Goal: Task Accomplishment & Management: Complete application form

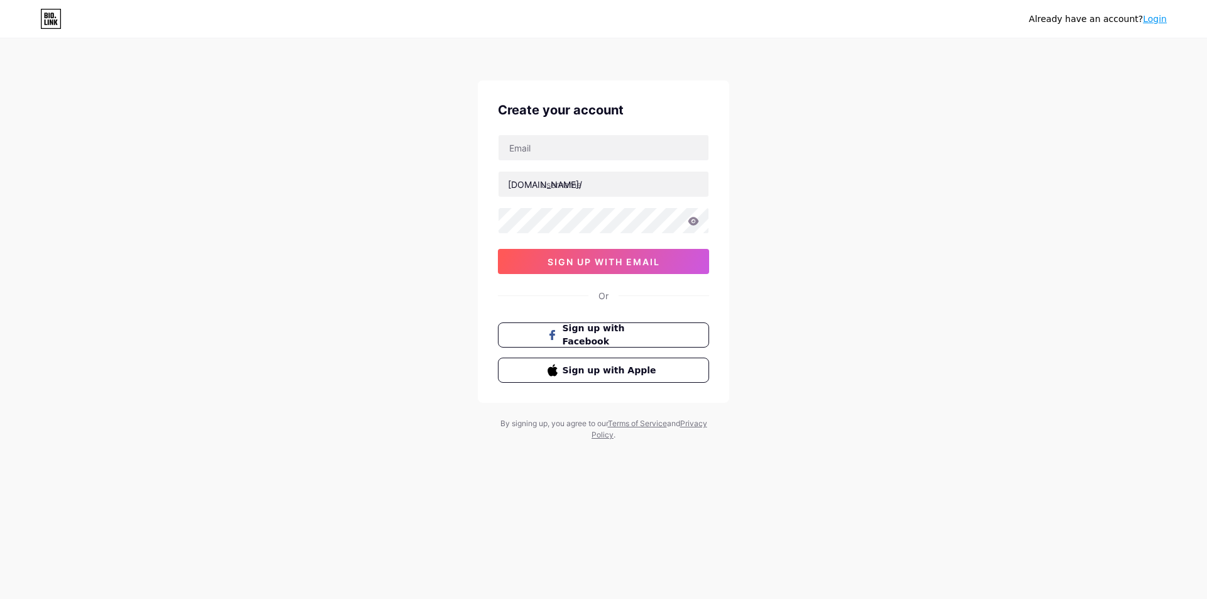
type input "[EMAIL_ADDRESS][DOMAIN_NAME]"
click at [600, 191] on input "text" at bounding box center [604, 184] width 210 height 25
click at [625, 187] on input "momoslot" at bounding box center [604, 184] width 210 height 25
type input "momoslots"
click at [588, 240] on div "spvmmsno1@gmail.com bio.link/ momoslots 0cAFcWeA6BeIJeTQ8xwhOUCrMV3z26EmebSbo_-…" at bounding box center [603, 205] width 211 height 140
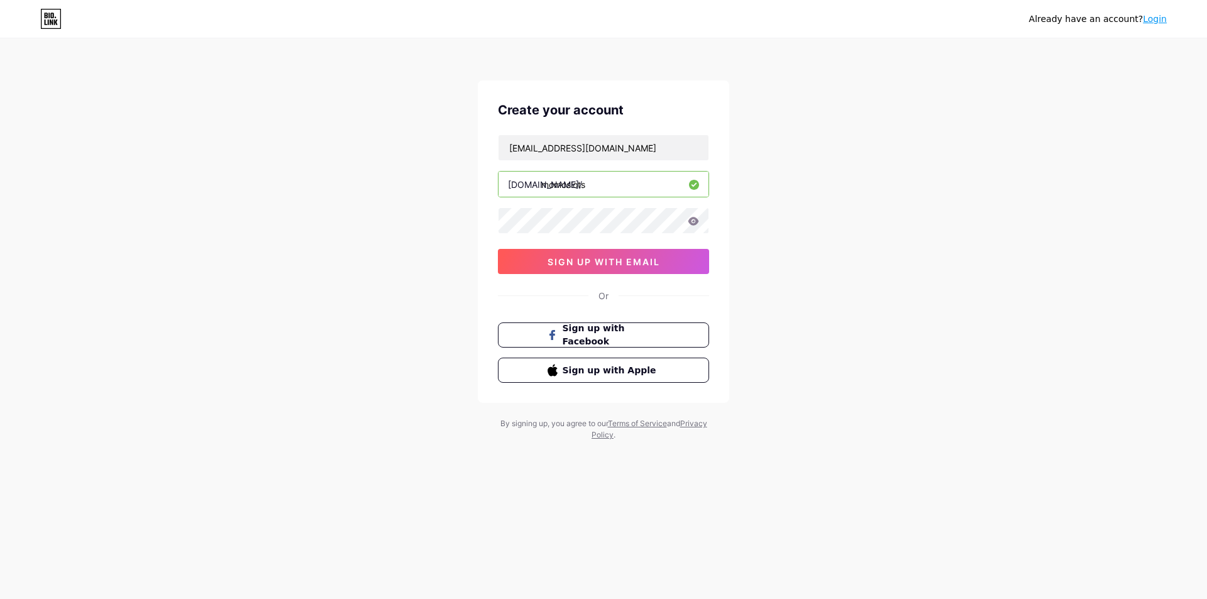
click at [590, 233] on div at bounding box center [603, 220] width 211 height 26
click at [592, 265] on span "sign up with email" at bounding box center [604, 262] width 113 height 11
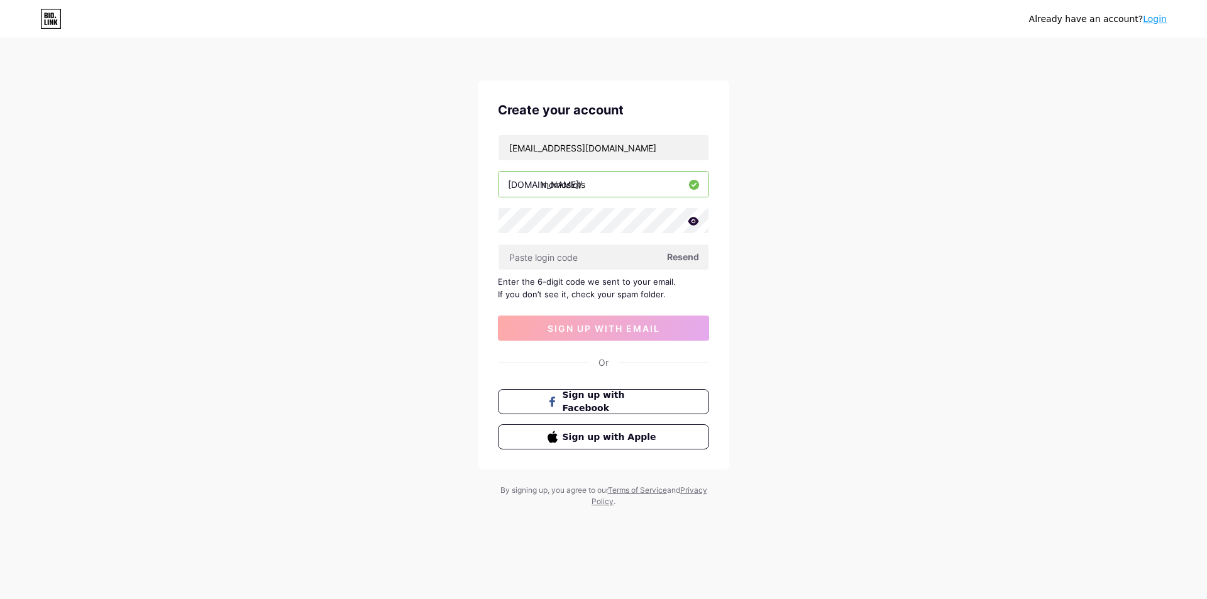
click at [685, 261] on span "Resend" at bounding box center [683, 256] width 32 height 13
click at [692, 221] on icon at bounding box center [693, 221] width 11 height 9
click at [692, 221] on icon at bounding box center [693, 222] width 13 height 13
click at [631, 328] on span "sign up with email" at bounding box center [604, 328] width 113 height 11
click at [634, 333] on span "sign up with email" at bounding box center [604, 328] width 113 height 11
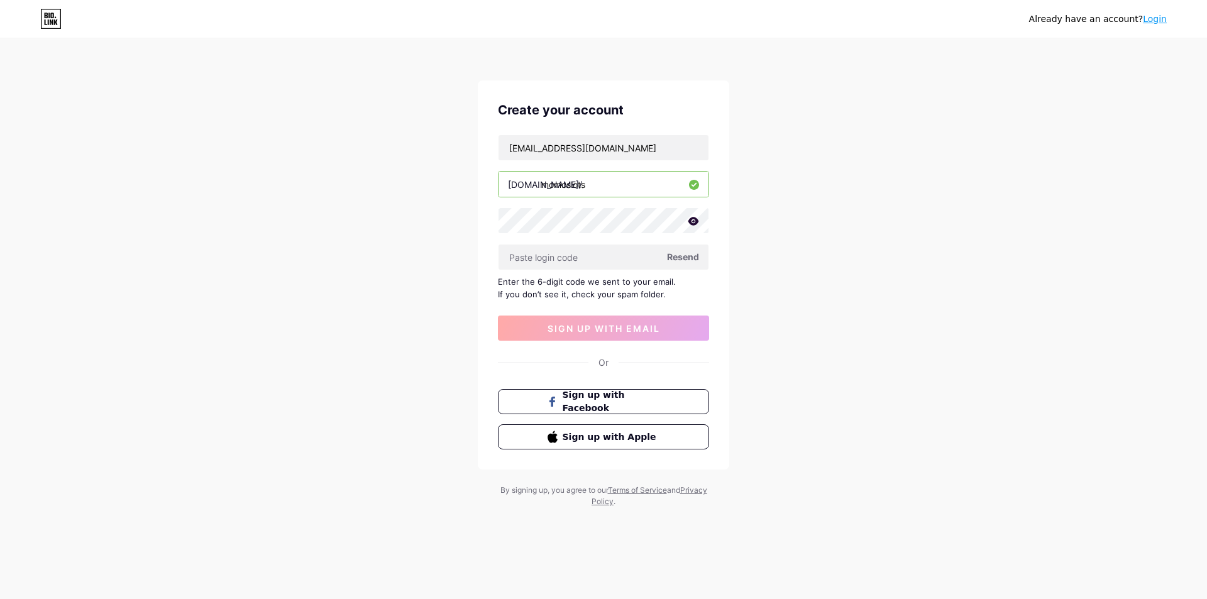
click at [1151, 26] on div "Already have an account? Login" at bounding box center [1098, 19] width 138 height 20
click at [1152, 22] on link "Login" at bounding box center [1155, 19] width 24 height 10
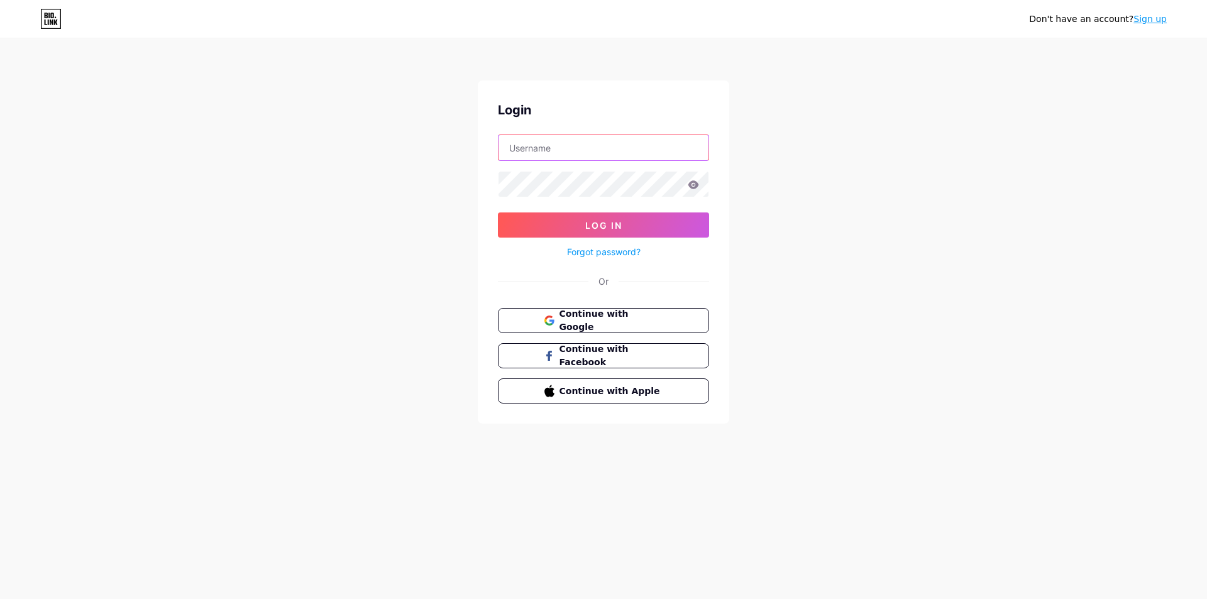
type input "[EMAIL_ADDRESS][DOMAIN_NAME]"
click at [666, 225] on button "Log In" at bounding box center [603, 225] width 211 height 25
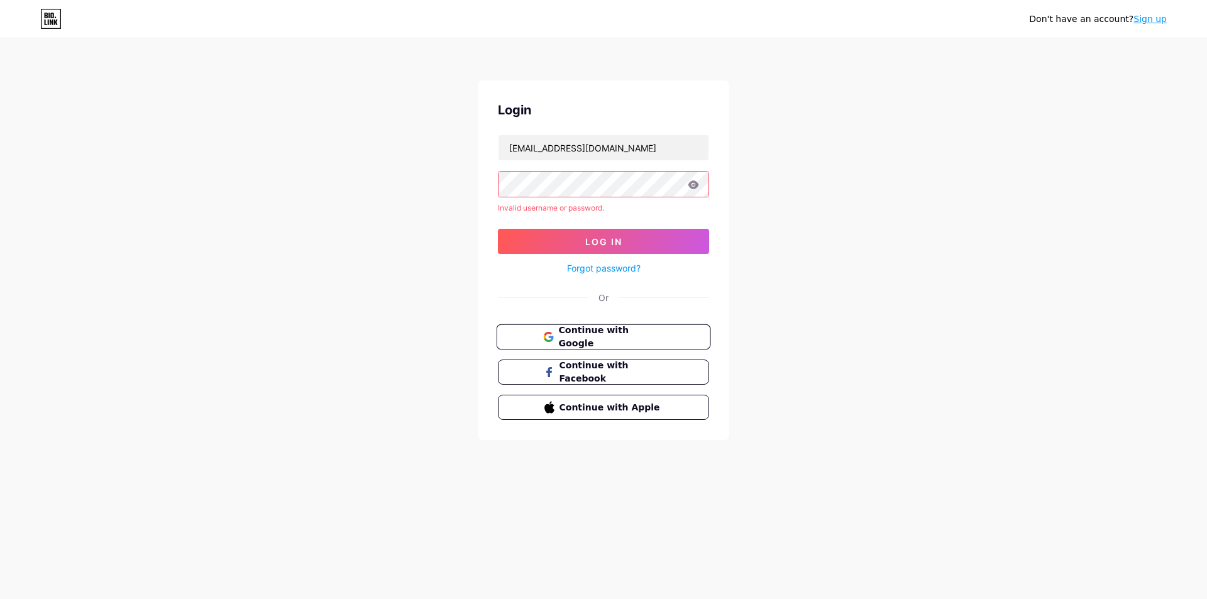
click at [650, 336] on span "Continue with Google" at bounding box center [610, 337] width 105 height 27
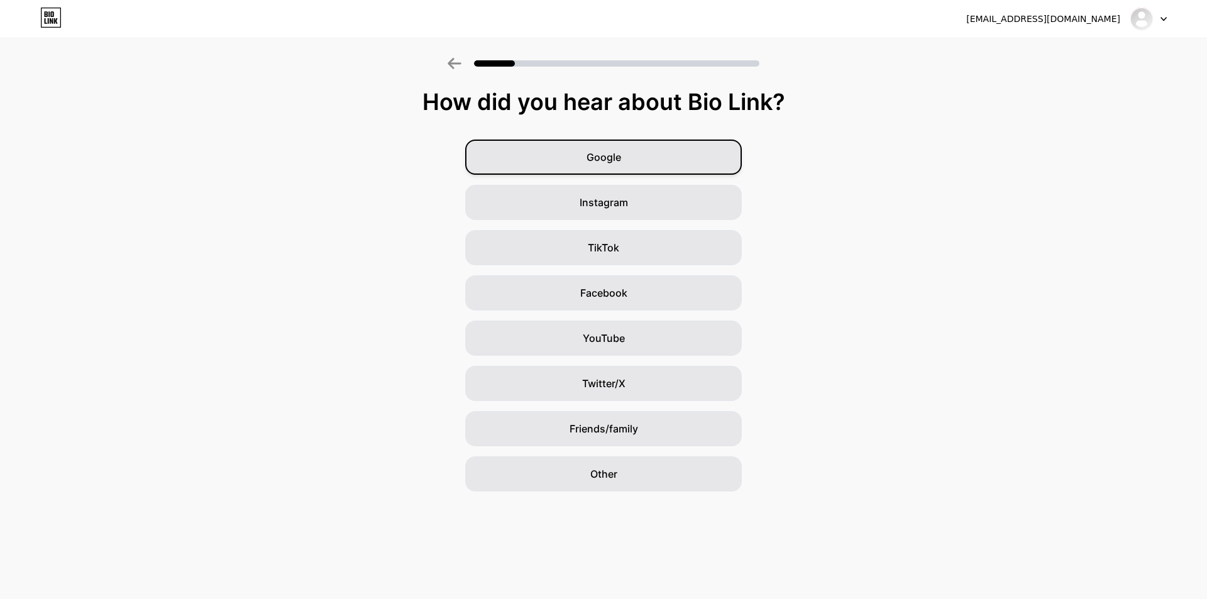
click at [685, 164] on div "Google" at bounding box center [603, 157] width 277 height 35
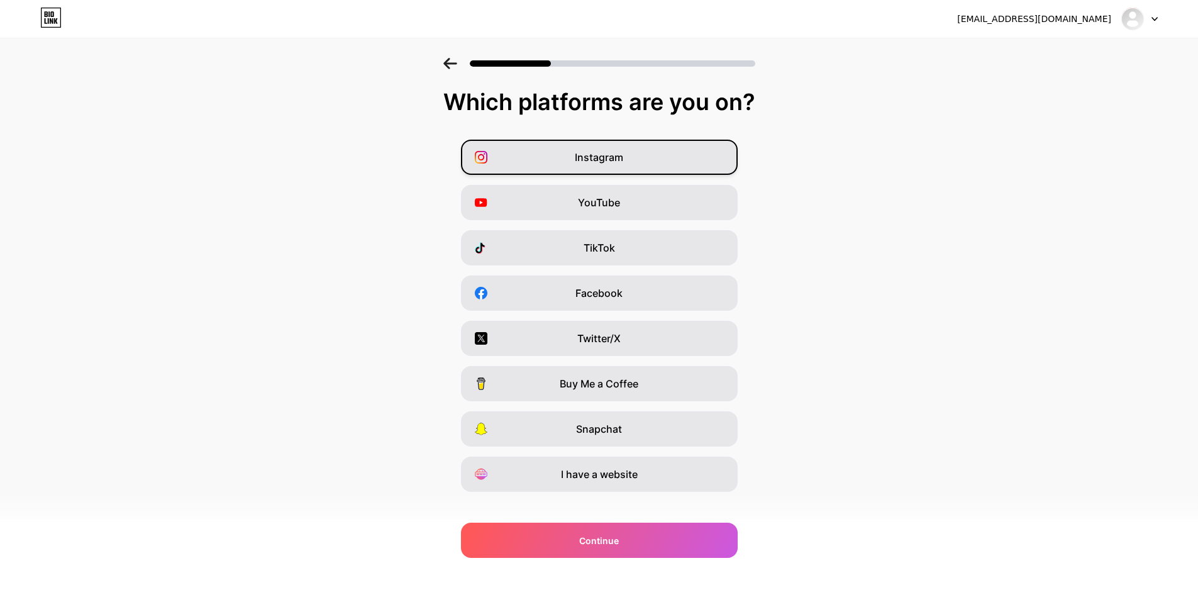
click at [641, 161] on div "Instagram" at bounding box center [599, 157] width 277 height 35
click at [641, 192] on div "YouTube" at bounding box center [599, 202] width 277 height 35
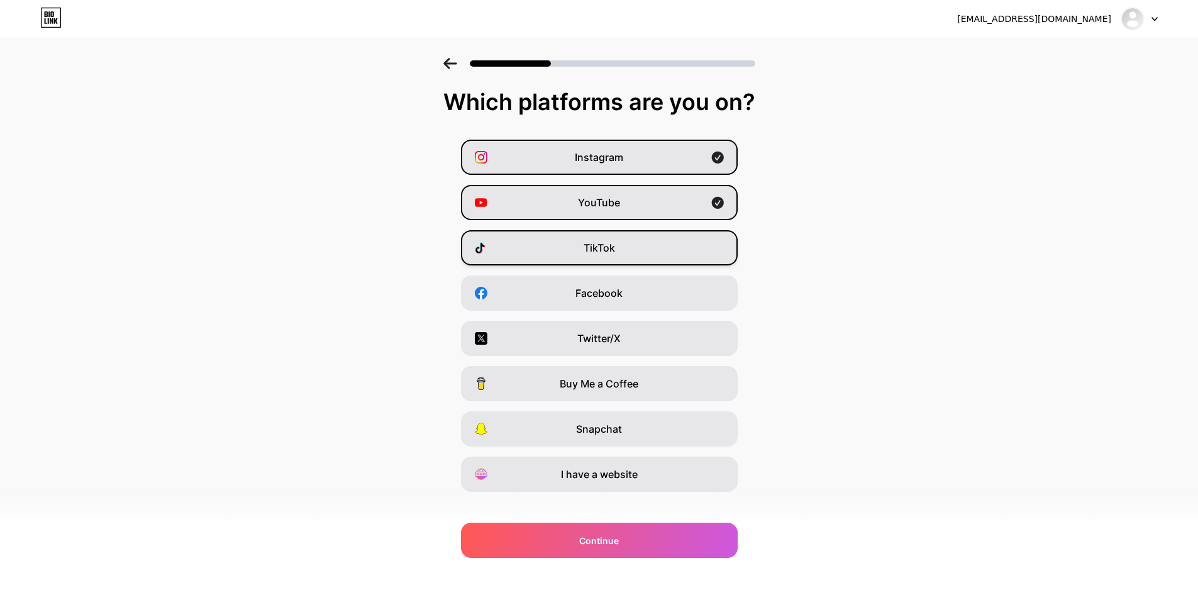
click at [594, 253] on span "TikTok" at bounding box center [598, 247] width 31 height 15
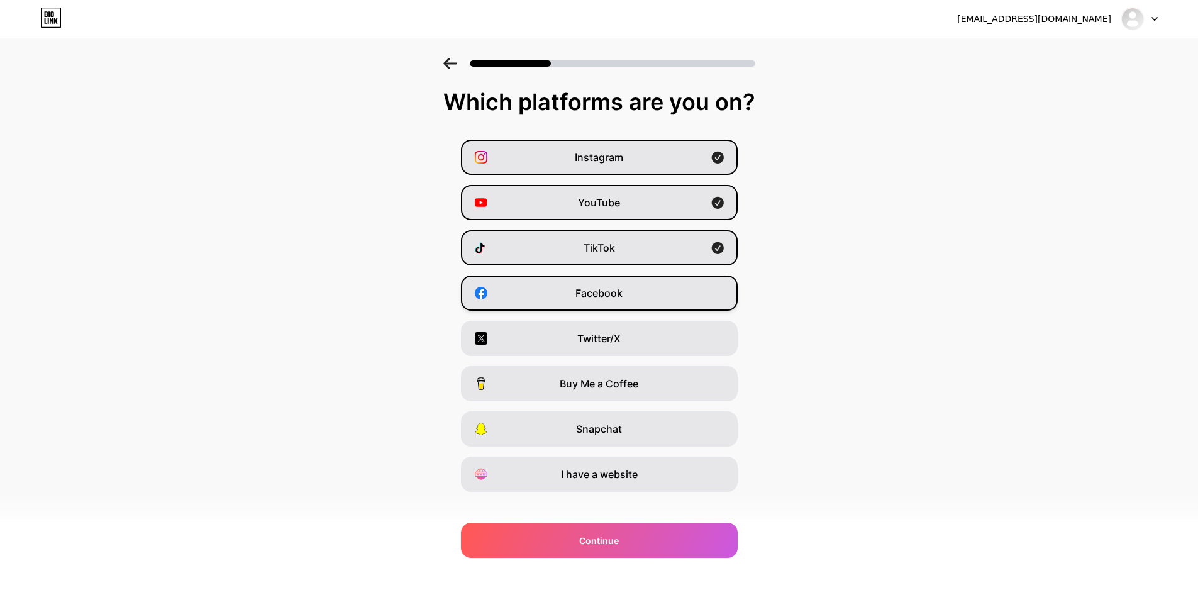
click at [613, 299] on span "Facebook" at bounding box center [598, 292] width 47 height 15
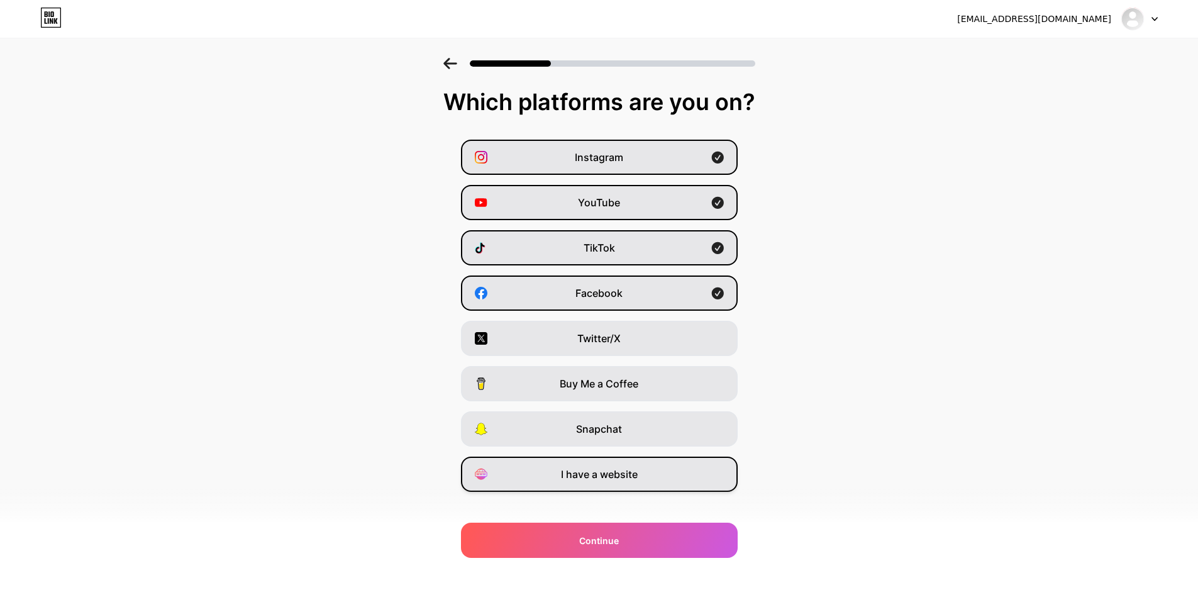
click at [676, 470] on div "I have a website" at bounding box center [599, 473] width 277 height 35
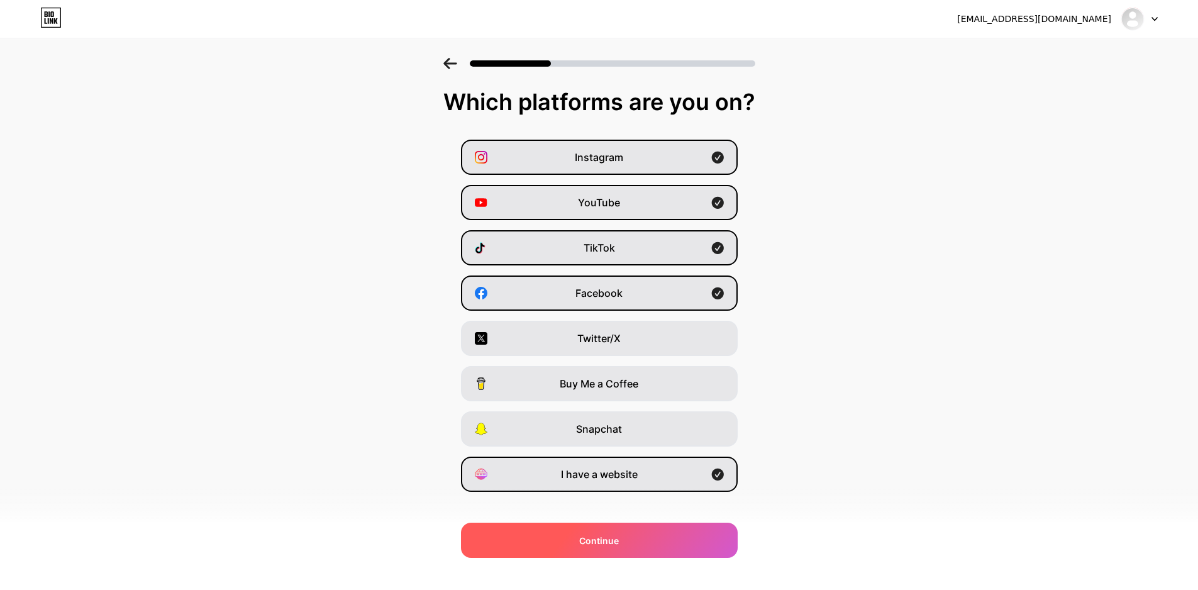
drag, startPoint x: 658, startPoint y: 523, endPoint x: 659, endPoint y: 529, distance: 6.3
click at [659, 529] on div "Continue" at bounding box center [599, 539] width 277 height 35
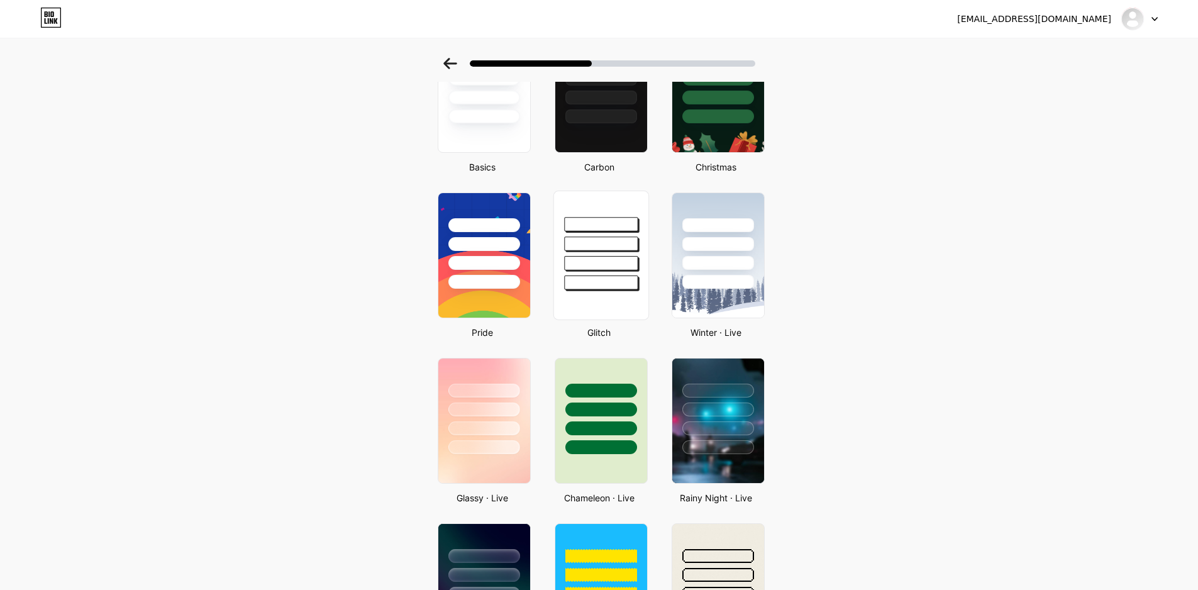
scroll to position [251, 0]
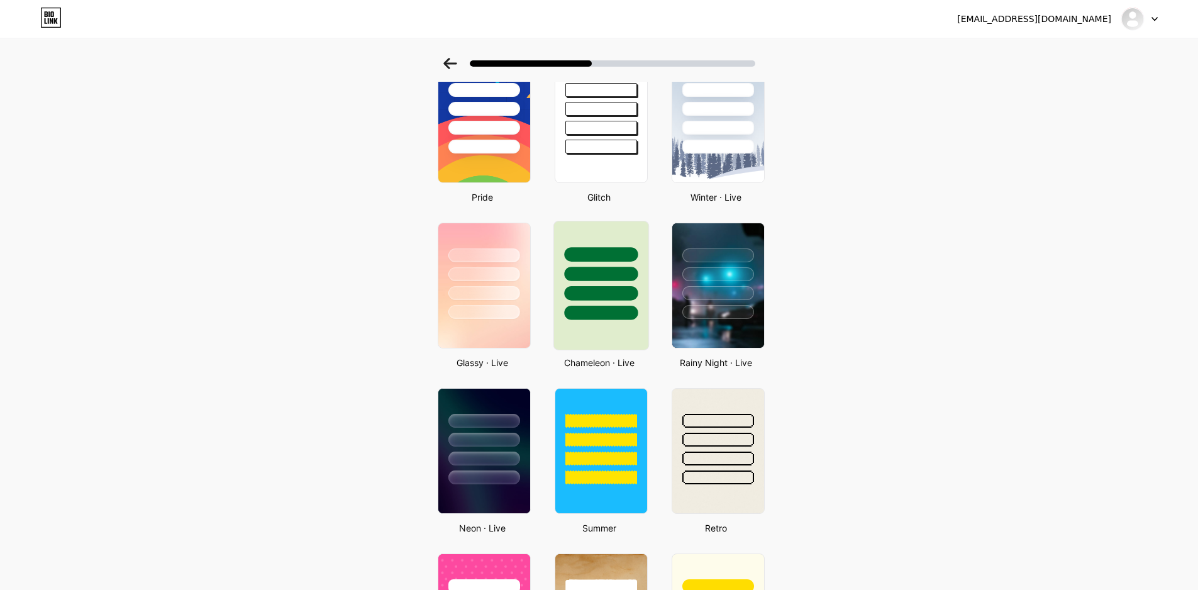
click at [612, 317] on div at bounding box center [601, 313] width 74 height 14
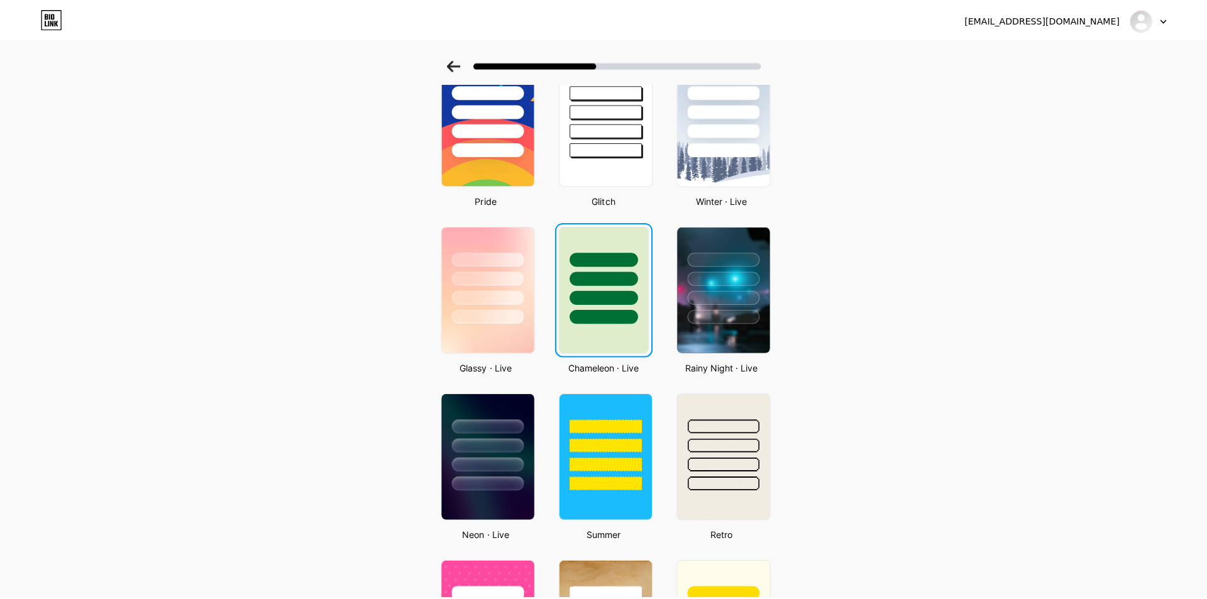
scroll to position [0, 0]
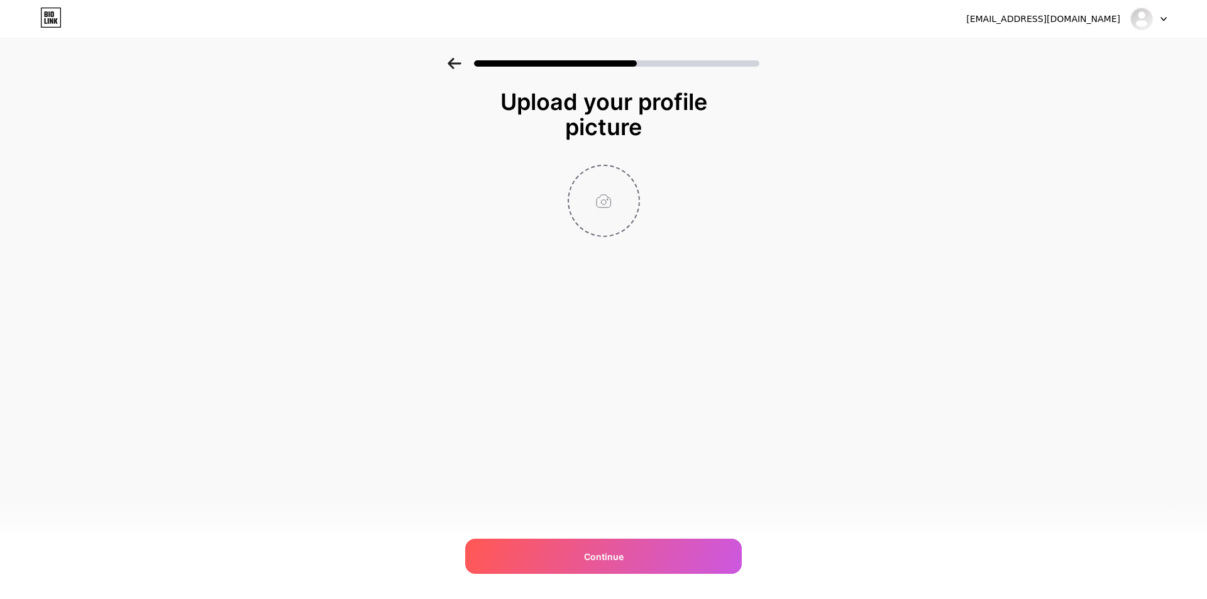
click at [609, 213] on input "file" at bounding box center [604, 201] width 70 height 70
type input "C:\fakepath\21861981-c27a-45d6-866c-09b2438c838c.jpeg"
click at [636, 170] on circle at bounding box center [633, 174] width 14 height 14
click at [622, 196] on input "file" at bounding box center [604, 201] width 70 height 70
type input "C:\fakepath\photo_6197282919731546713_x (1).jpg"
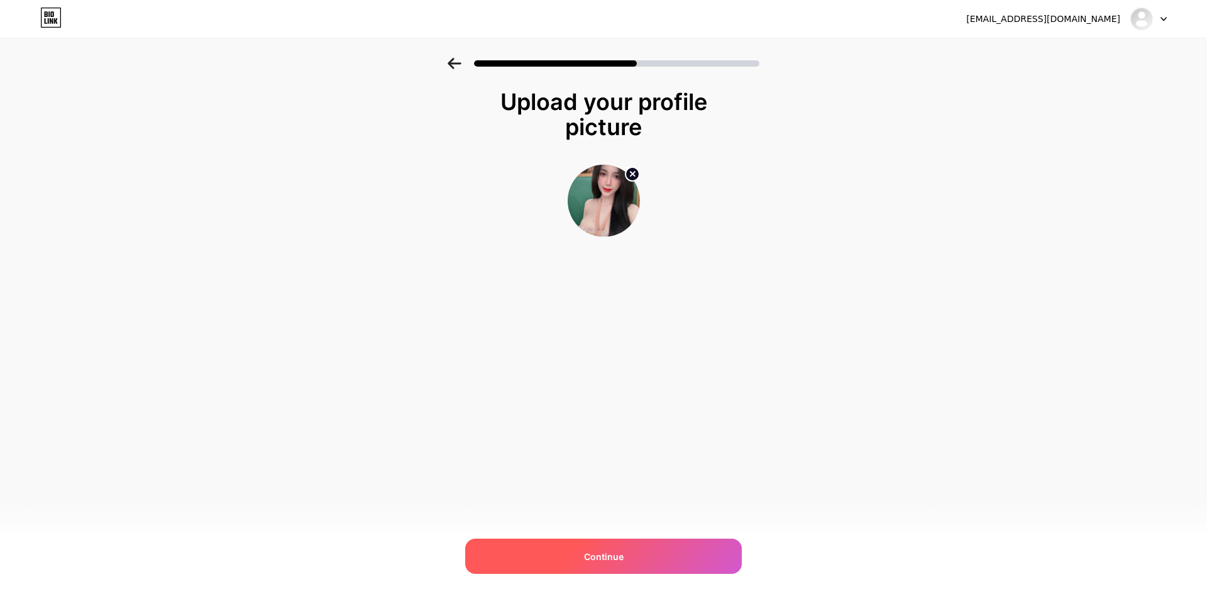
click at [616, 550] on span "Continue" at bounding box center [604, 556] width 40 height 13
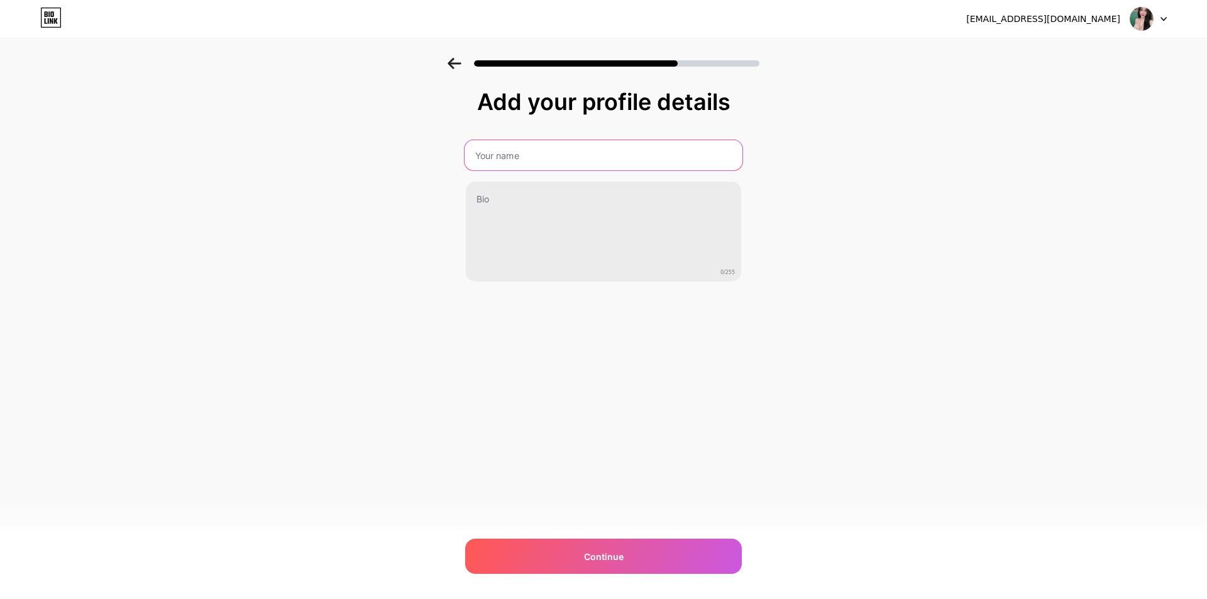
click at [536, 163] on input "text" at bounding box center [604, 155] width 278 height 30
click at [626, 155] on input "BM50 NEW Chưa Tạo TKQC" at bounding box center [604, 155] width 278 height 30
click at [527, 154] on input "BM50 NEW Chưa Tạo" at bounding box center [604, 155] width 278 height 30
type input "Chưa Tạo"
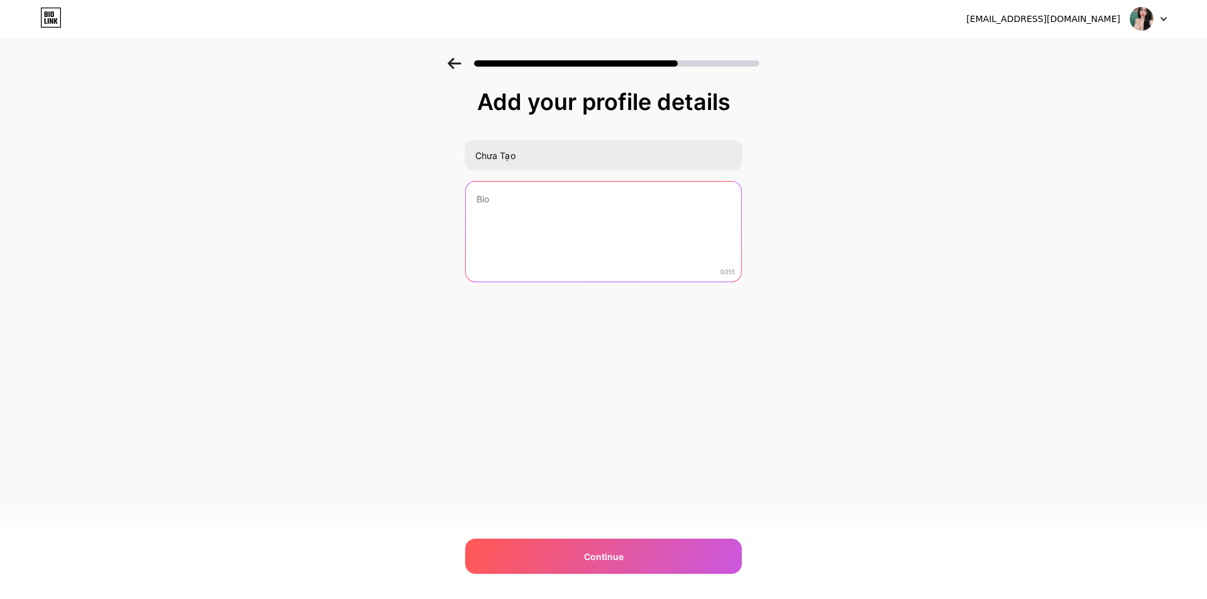
click at [553, 223] on textarea at bounding box center [603, 232] width 275 height 101
click at [575, 216] on textarea at bounding box center [604, 232] width 278 height 102
paste textarea
click at [543, 224] on textarea at bounding box center [604, 232] width 278 height 102
paste textarea
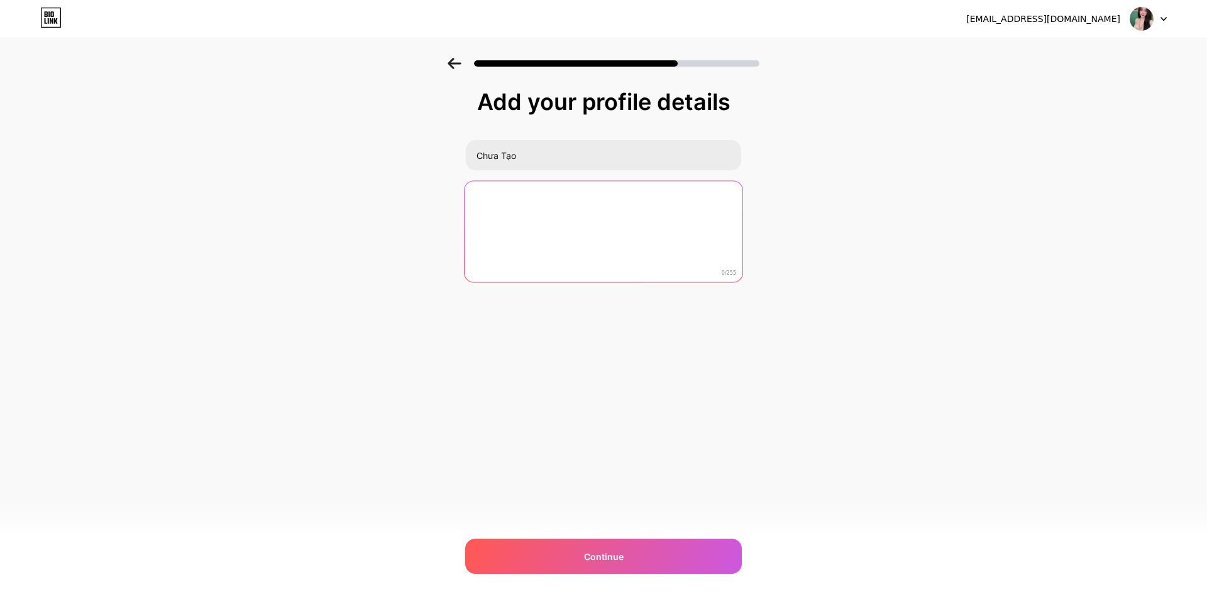
click at [624, 212] on textarea at bounding box center [604, 232] width 278 height 102
click at [573, 226] on textarea at bounding box center [604, 232] width 278 height 102
click at [517, 263] on textarea at bounding box center [604, 232] width 278 height 102
paste textarea "MOMOSLOTS adalah situs toto resmi terpercaya, terlengkap dengan memberikan keny…"
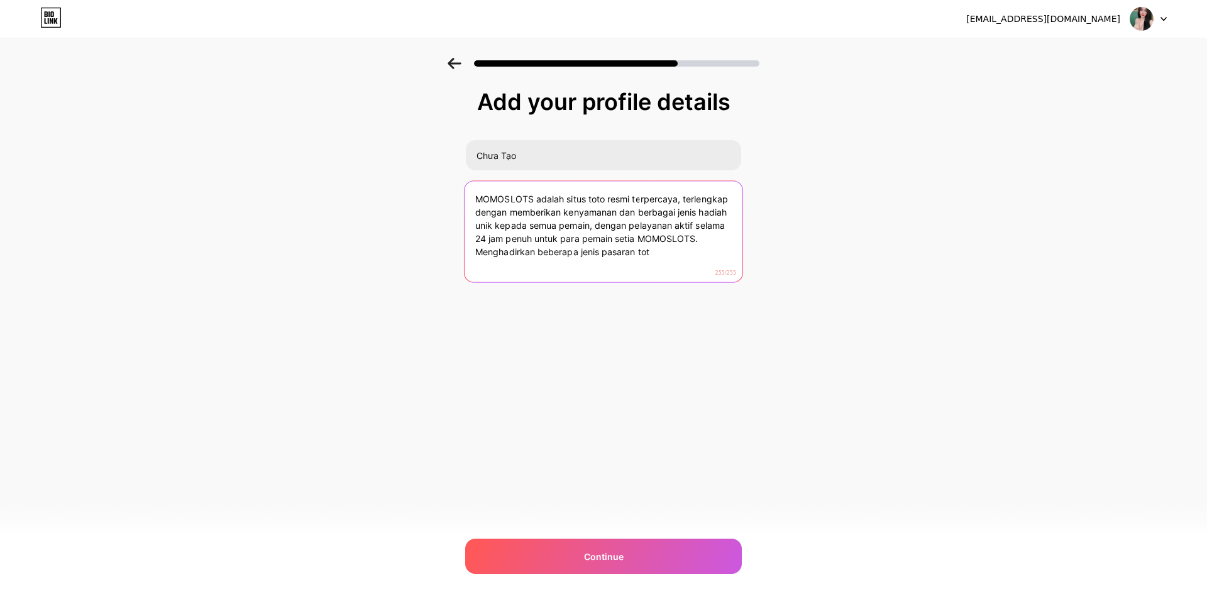
click at [678, 251] on textarea "MOMOSLOTS adalah situs toto resmi terpercaya, terlengkap dengan memberikan keny…" at bounding box center [604, 232] width 278 height 102
click at [666, 255] on textarea "MOMOSLOTS adalah situs toto resmi terpercaya, terlengkap dengan memberikan keny…" at bounding box center [604, 232] width 278 height 102
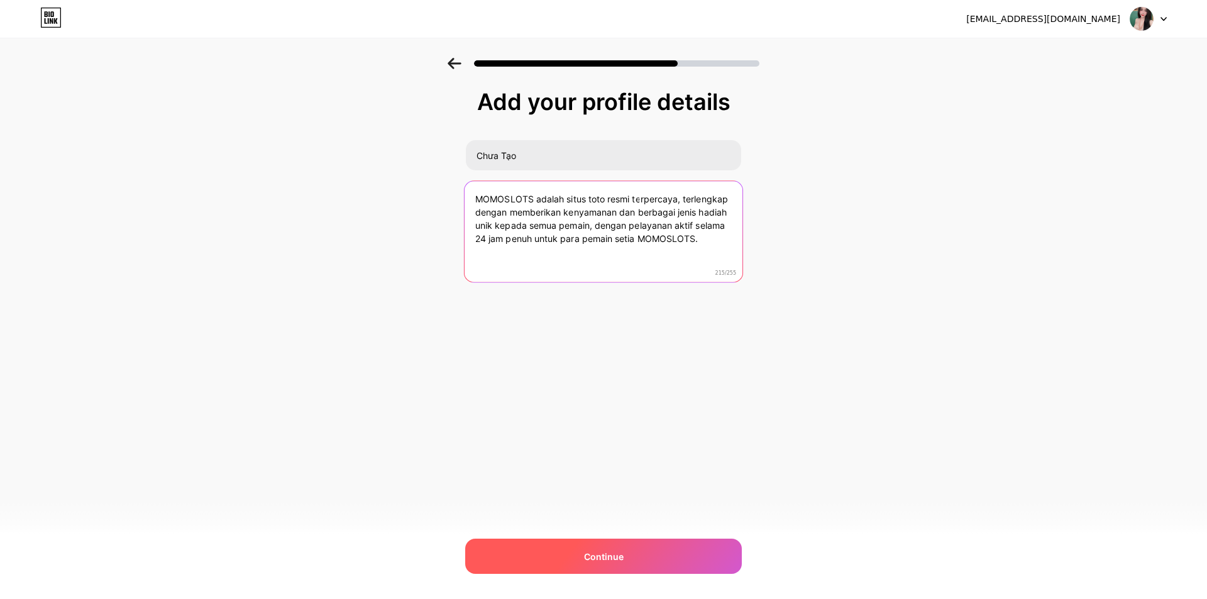
type textarea "MOMOSLOTS adalah situs toto resmi terpercaya, terlengkap dengan memberikan keny…"
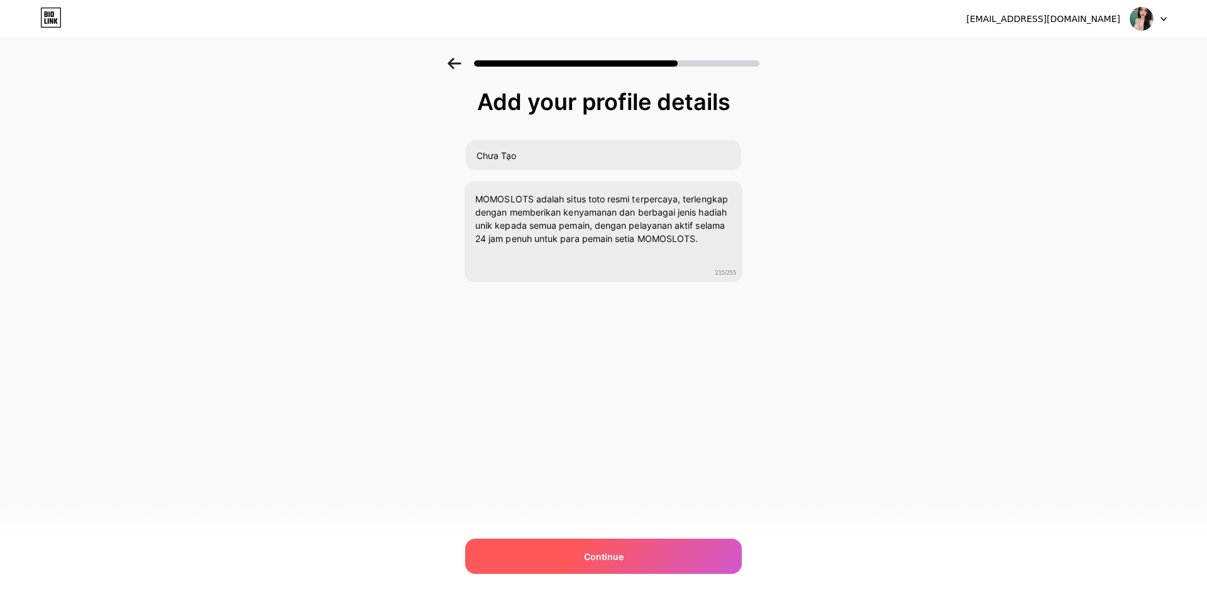
click at [639, 554] on div "Continue" at bounding box center [603, 556] width 277 height 35
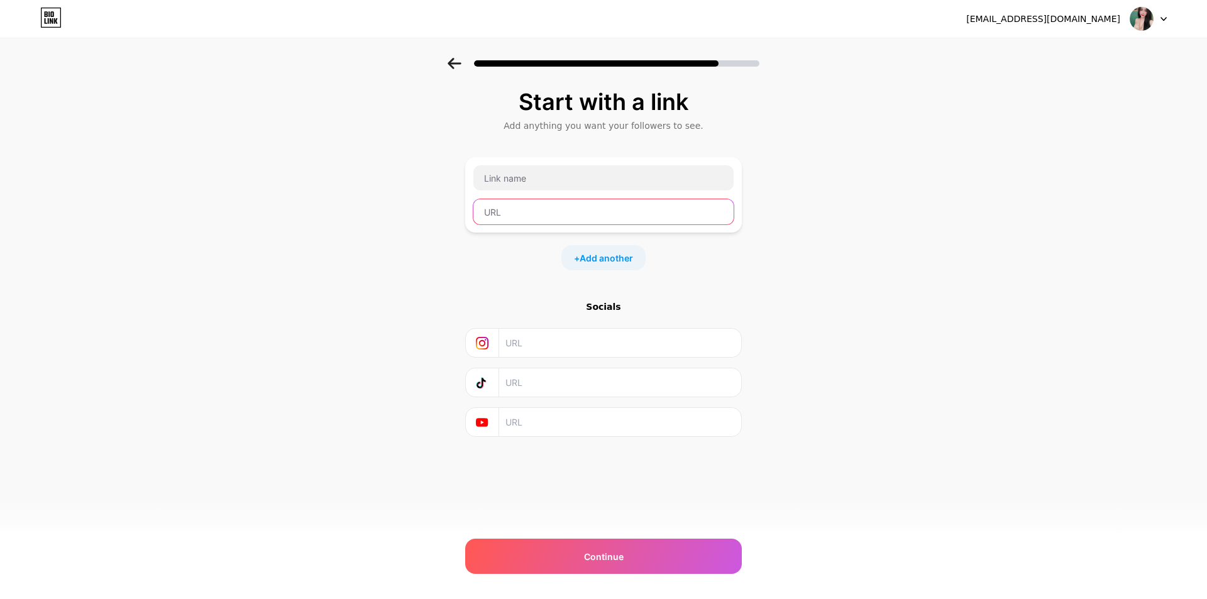
click at [532, 214] on input "text" at bounding box center [603, 211] width 260 height 25
paste input "https://kazemomo.lat/?utm_medium=social&utm_source=heylink.me"
type input "https://kazemomo.lat"
click at [554, 193] on div "https://kazemomo.lat" at bounding box center [604, 195] width 262 height 60
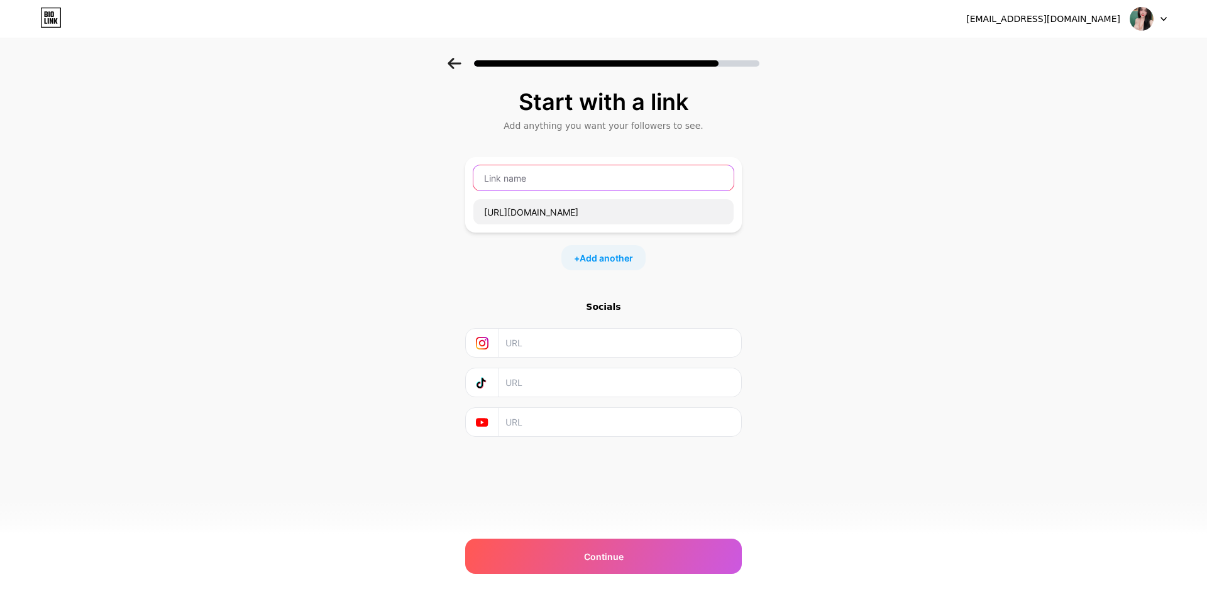
click at [561, 182] on input "text" at bounding box center [603, 177] width 260 height 25
type input "LINK VIP SUPER 24 JAM"
click at [615, 263] on span "Add another" at bounding box center [606, 257] width 53 height 13
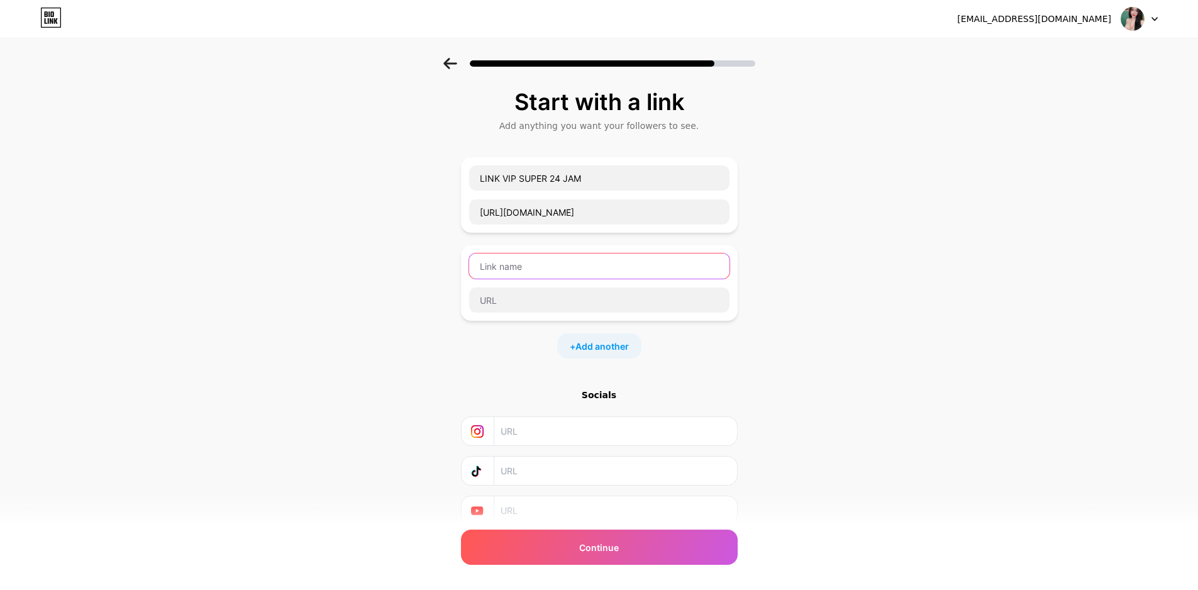
click at [591, 275] on input "text" at bounding box center [599, 265] width 260 height 25
type input "LINK ALTERNATIF 1"
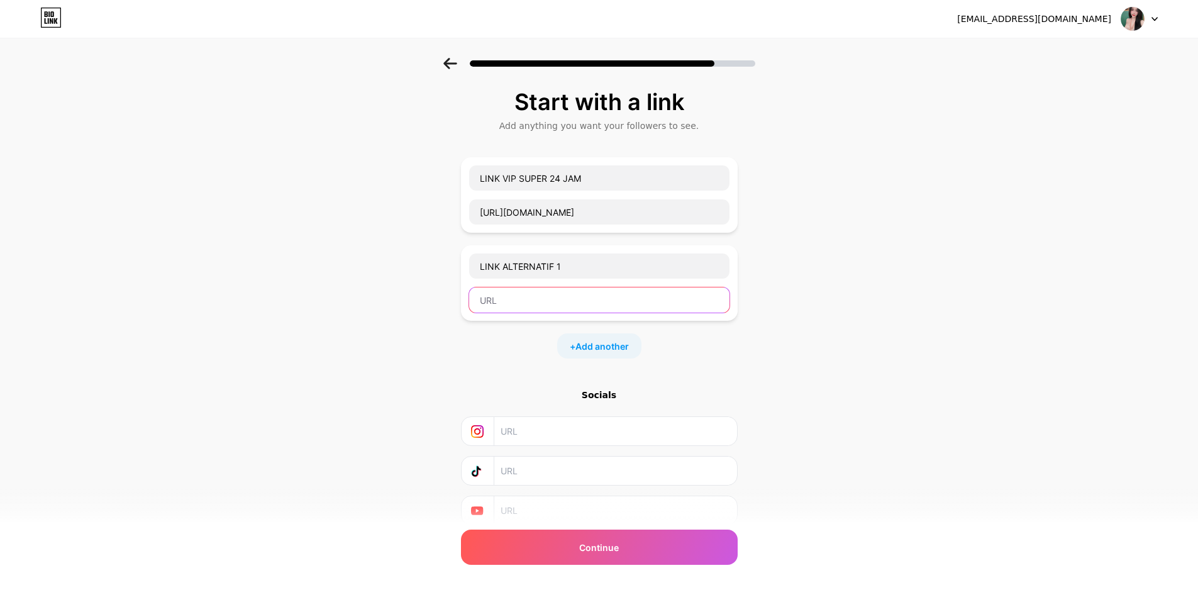
click at [570, 290] on input "text" at bounding box center [599, 299] width 260 height 25
paste input "https://rebrand.ly/momoapk"
type input "https://rebrand.ly/momoapk"
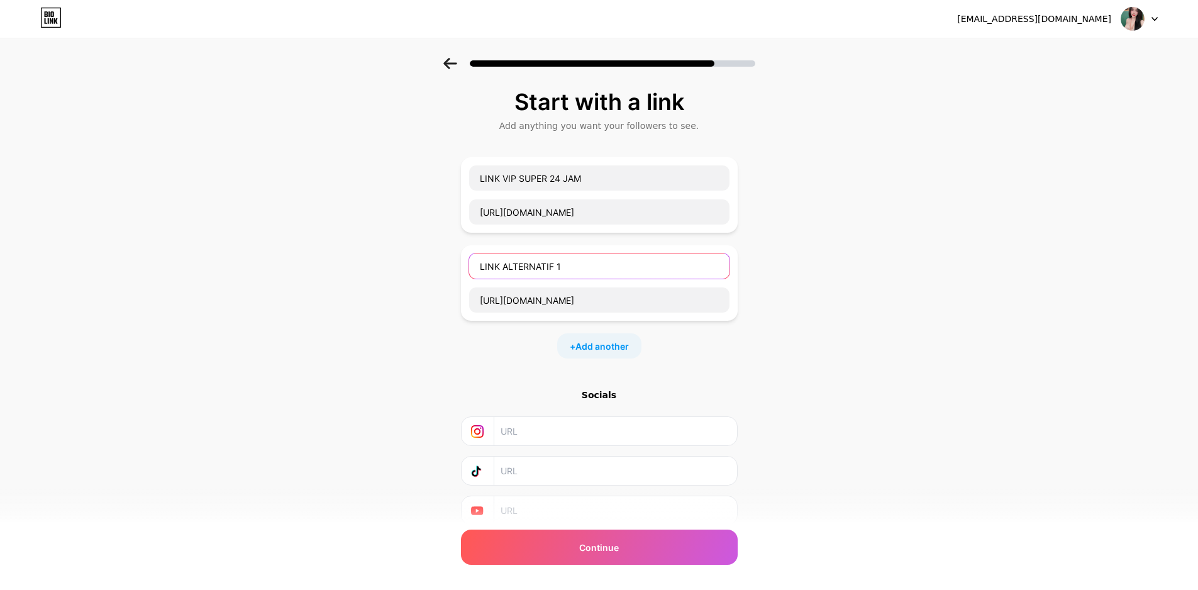
click at [599, 266] on input "LINK ALTERNATIF 1" at bounding box center [599, 265] width 260 height 25
click at [588, 267] on input "LINK ALTERNATIF 1" at bounding box center [599, 265] width 260 height 25
type input "LINK DOWNLOAD APK MOMOSLOTS"
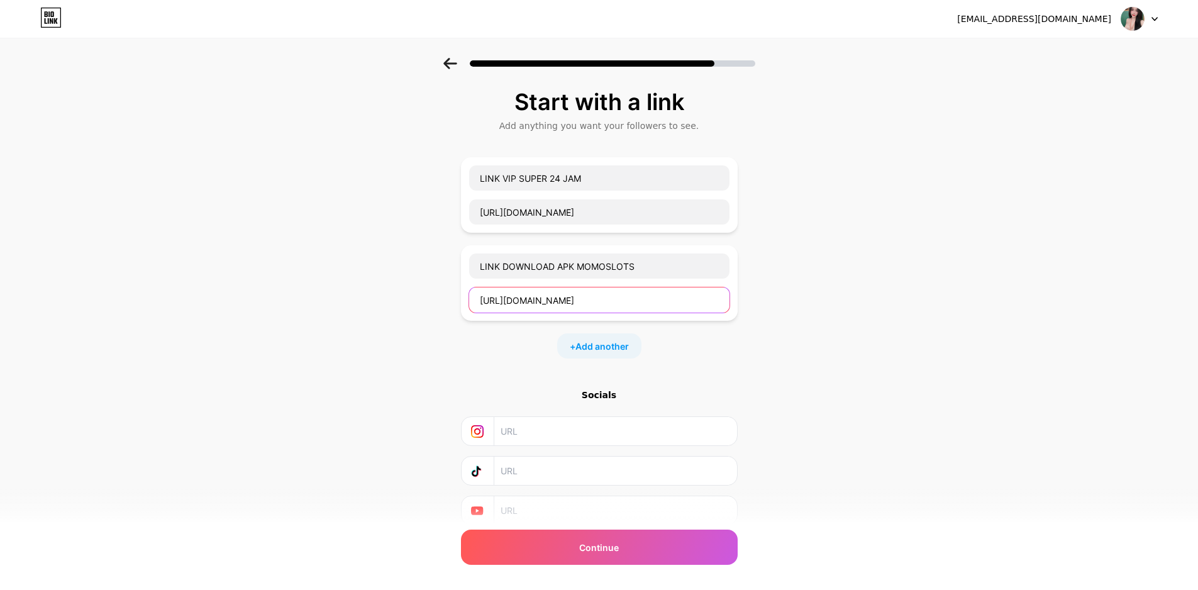
click at [642, 306] on input "https://rebrand.ly/momoapk" at bounding box center [599, 299] width 260 height 25
click at [608, 344] on span "Add another" at bounding box center [601, 346] width 53 height 13
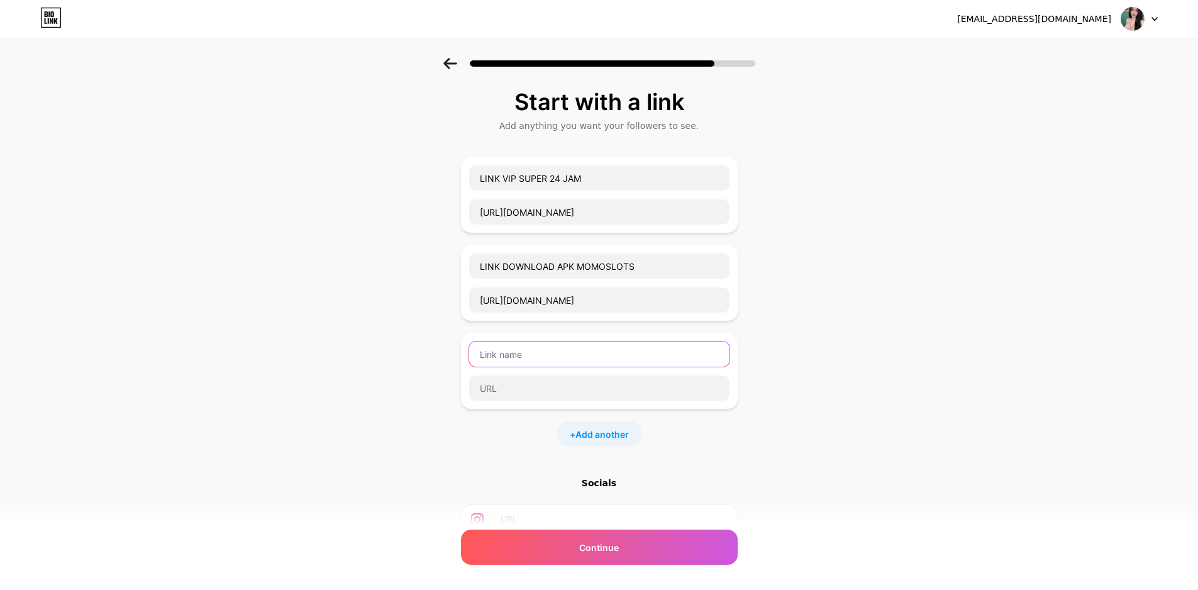
click at [544, 358] on input "text" at bounding box center [599, 353] width 260 height 25
type input "RTP SLOT GACOR"
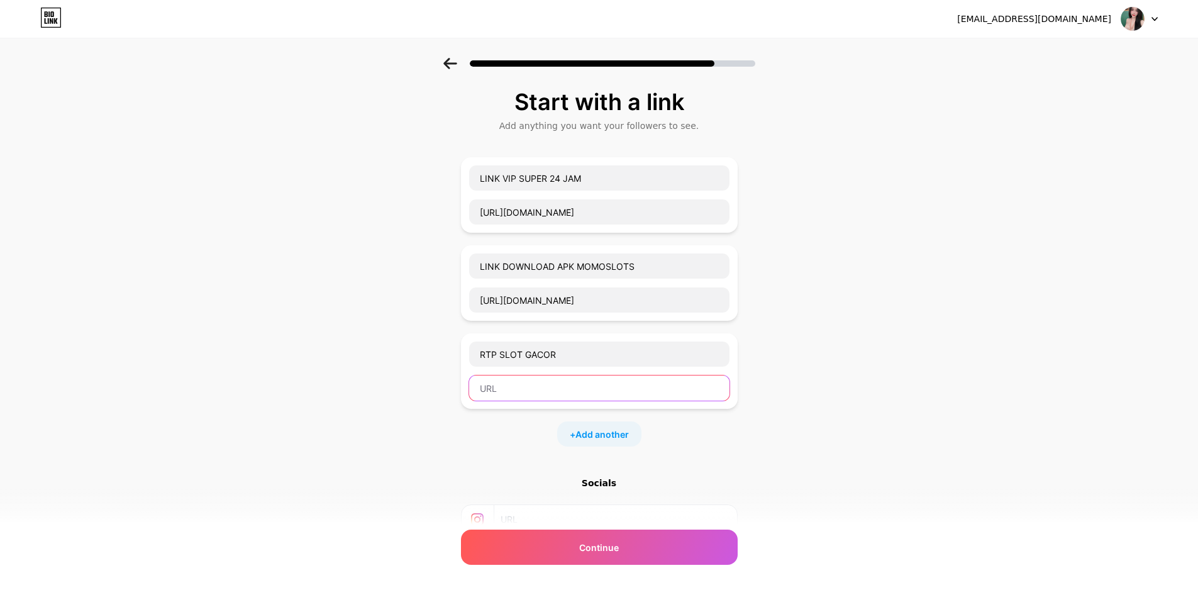
click at [584, 384] on input "text" at bounding box center [599, 387] width 260 height 25
paste input "https://gamemomo4.lat/"
type input "https://gamemomo4.lat/"
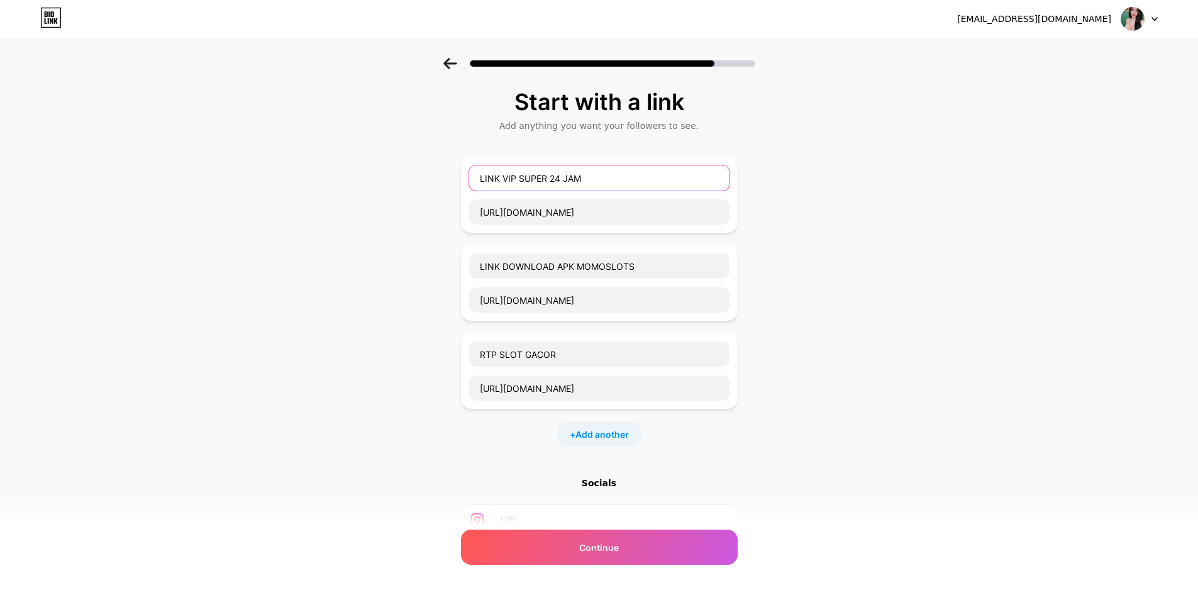
click at [621, 179] on input "LINK VIP SUPER 24 JAM" at bounding box center [599, 177] width 260 height 25
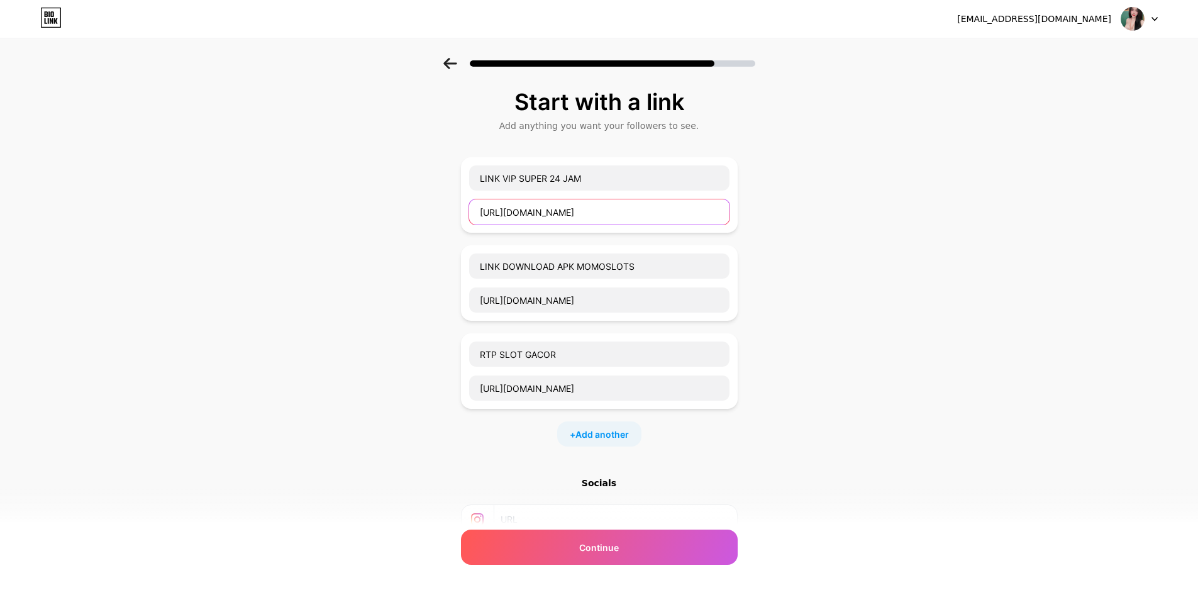
click at [541, 214] on input "https://kazemomo.lat" at bounding box center [599, 211] width 260 height 25
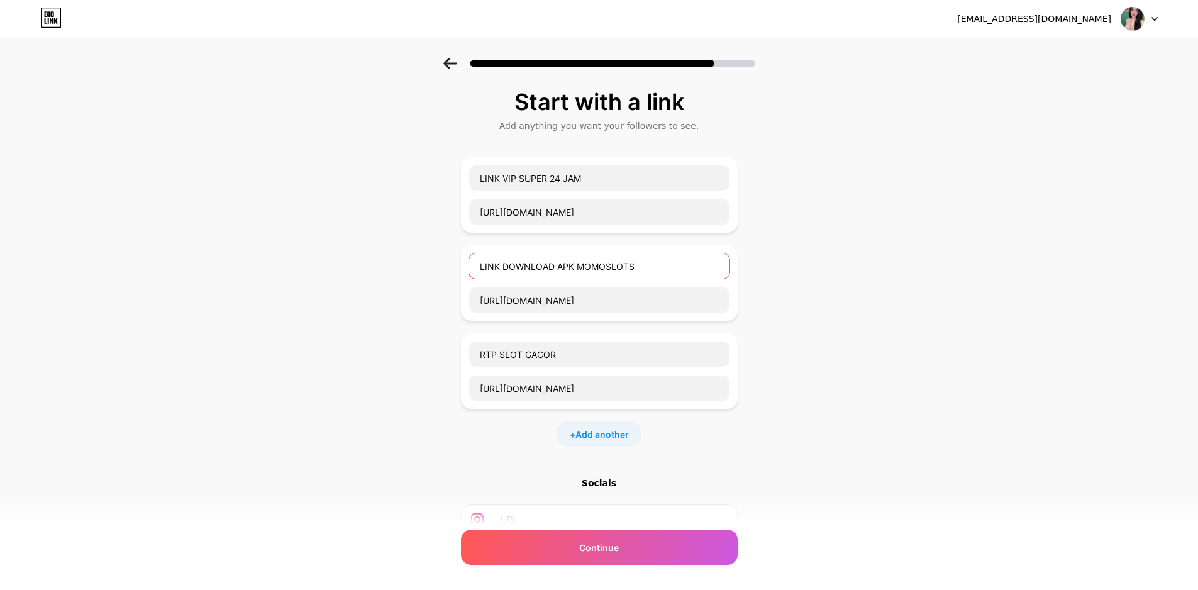
click at [625, 273] on input "LINK DOWNLOAD APK MOMOSLOTS" at bounding box center [599, 265] width 260 height 25
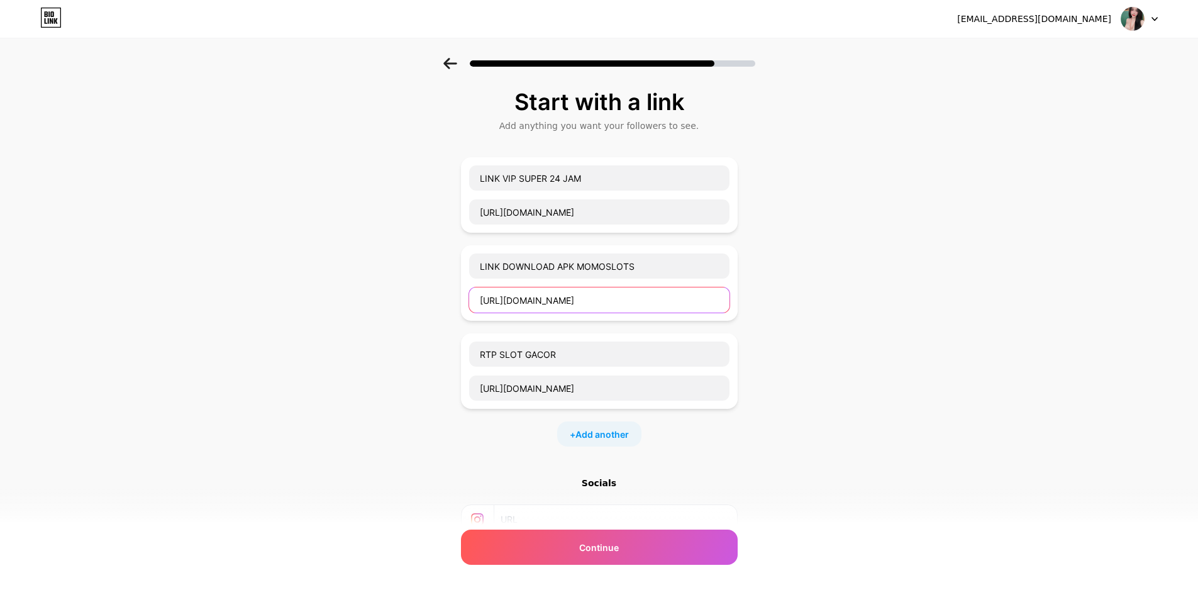
click at [573, 301] on input "https://rebrand.ly/momoapk" at bounding box center [599, 299] width 260 height 25
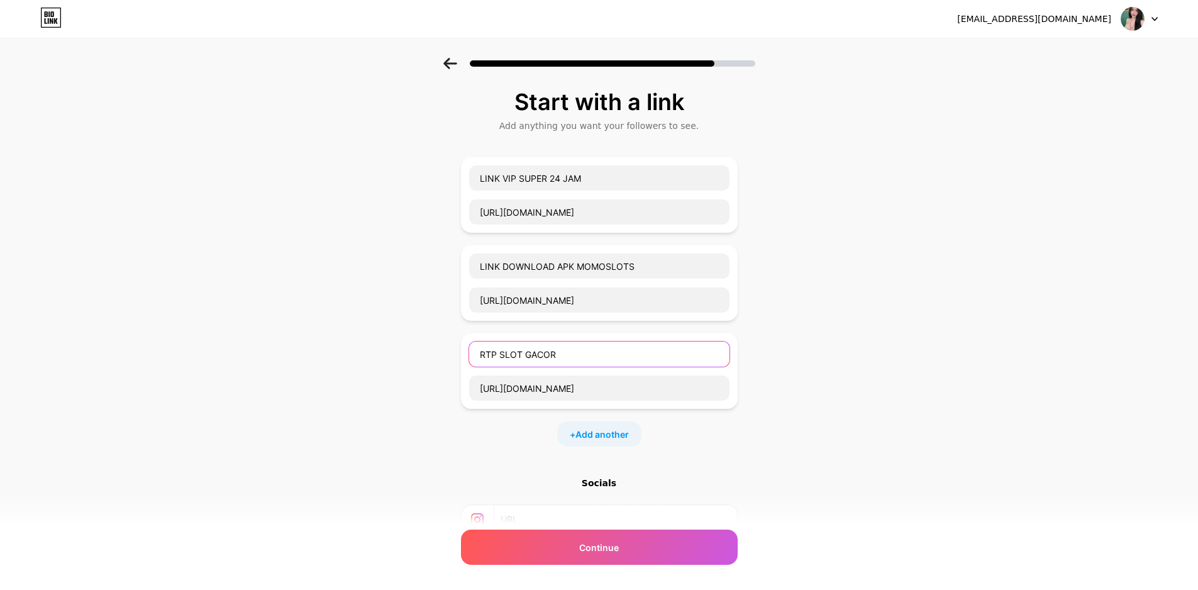
click at [547, 341] on input "RTP SLOT GACOR" at bounding box center [599, 353] width 260 height 25
click at [550, 355] on input "RTP SLOT GACOR" at bounding box center [599, 353] width 260 height 25
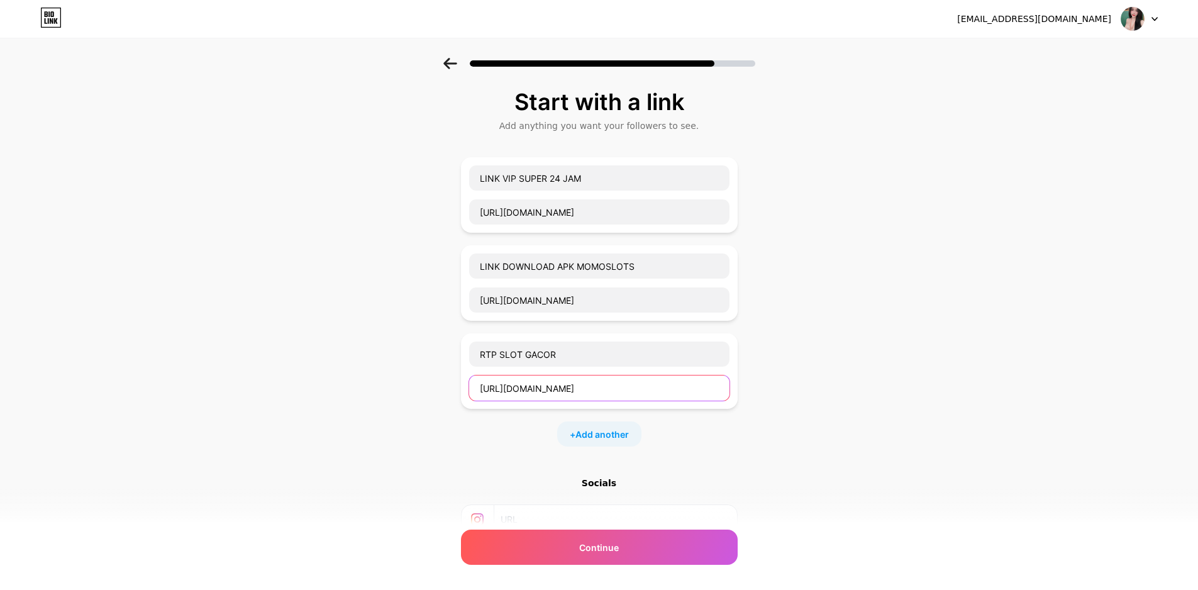
click at [550, 392] on input "https://gamemomo4.lat/" at bounding box center [599, 387] width 260 height 25
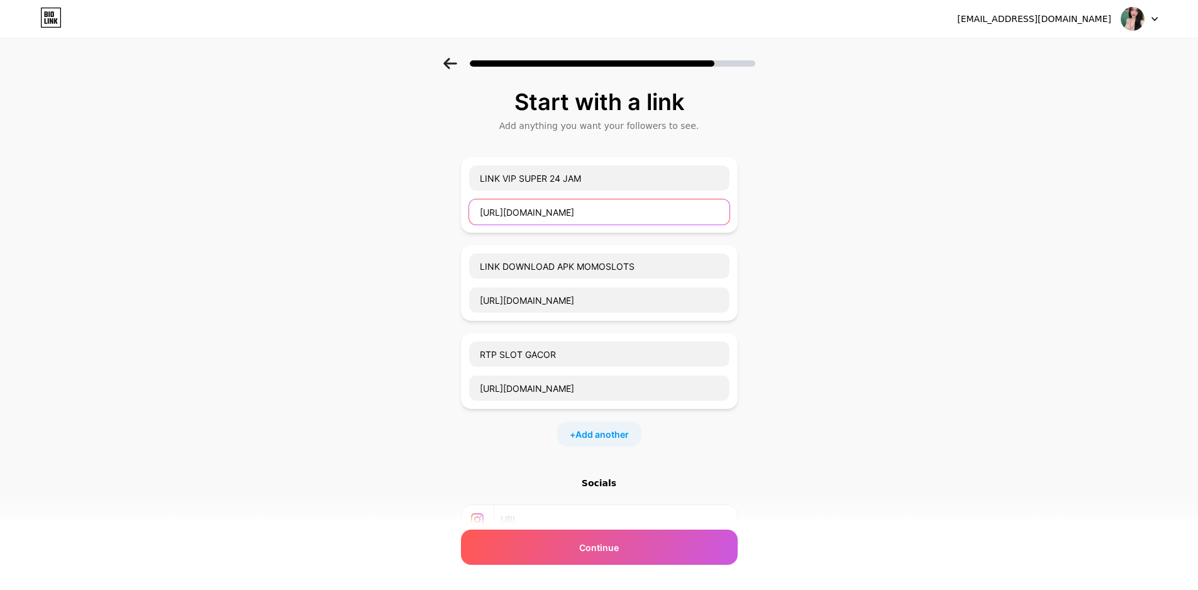
click at [641, 210] on input "https://kazemomo.lat" at bounding box center [599, 211] width 260 height 25
type input "https://kazemomo.lat/"
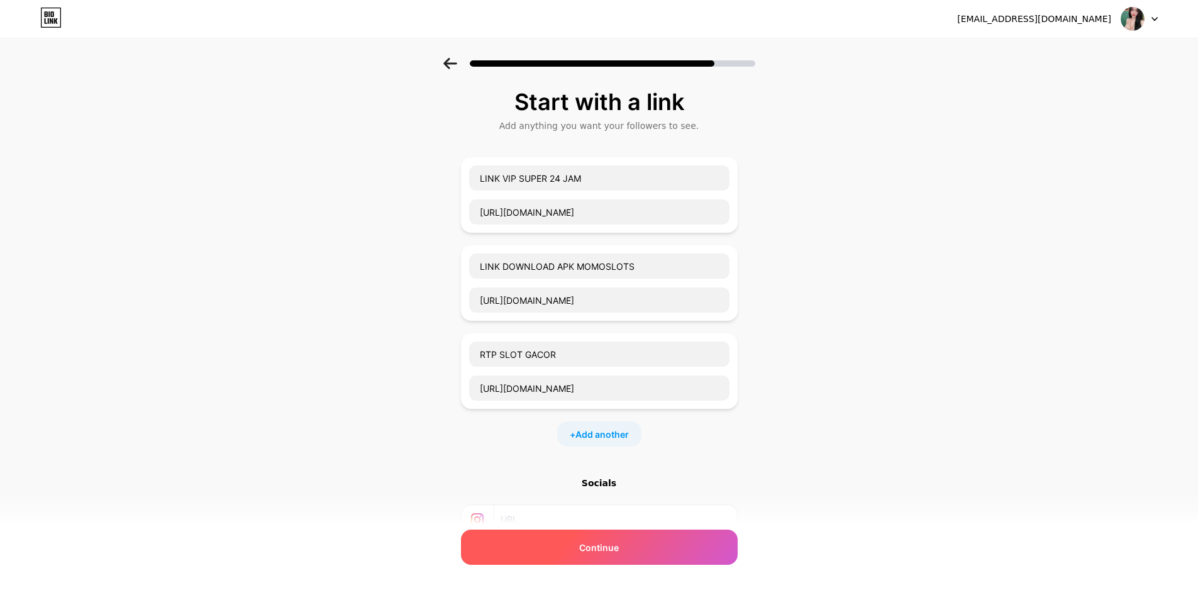
click at [641, 551] on div "Continue" at bounding box center [599, 546] width 277 height 35
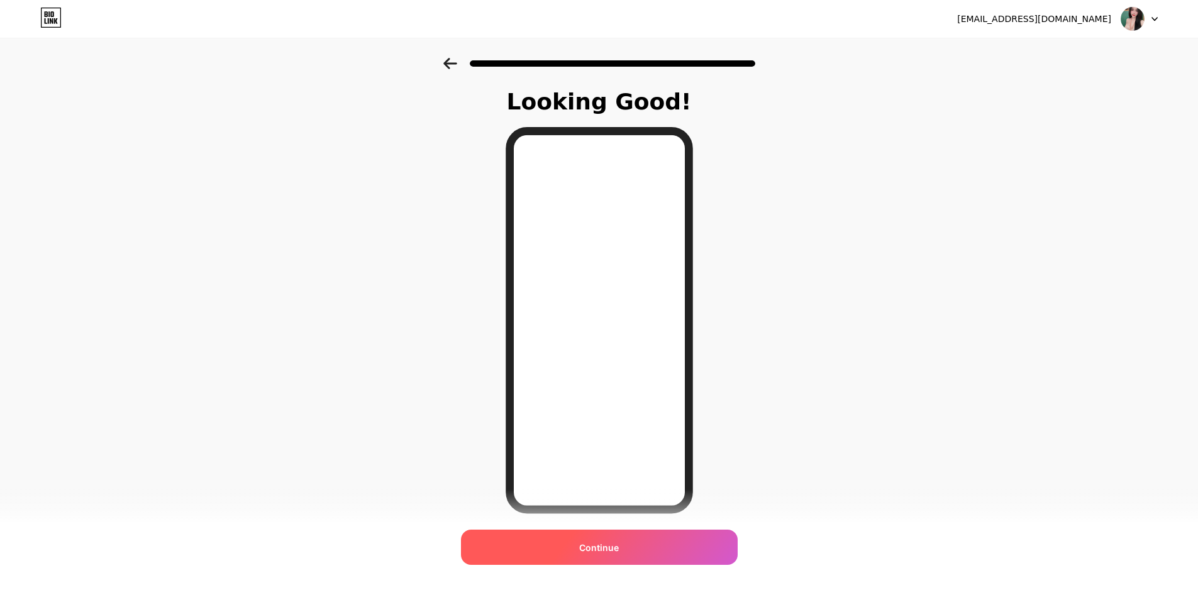
click at [673, 553] on div "Continue" at bounding box center [599, 546] width 277 height 35
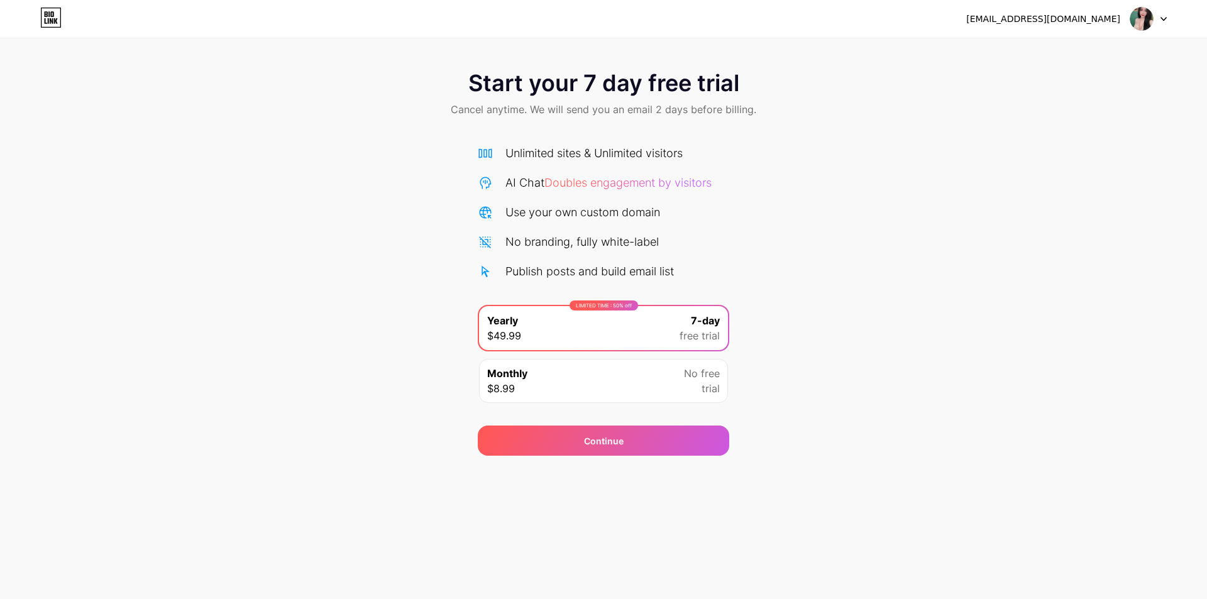
click at [596, 187] on span "Doubles engagement by visitors" at bounding box center [627, 182] width 167 height 13
click at [631, 177] on span "Doubles engagement by visitors" at bounding box center [627, 182] width 167 height 13
click at [632, 177] on span "Doubles engagement by visitors" at bounding box center [627, 182] width 167 height 13
click at [680, 390] on div "Monthly $8.99 No free trial" at bounding box center [603, 381] width 249 height 44
drag, startPoint x: 663, startPoint y: 374, endPoint x: 668, endPoint y: 367, distance: 8.7
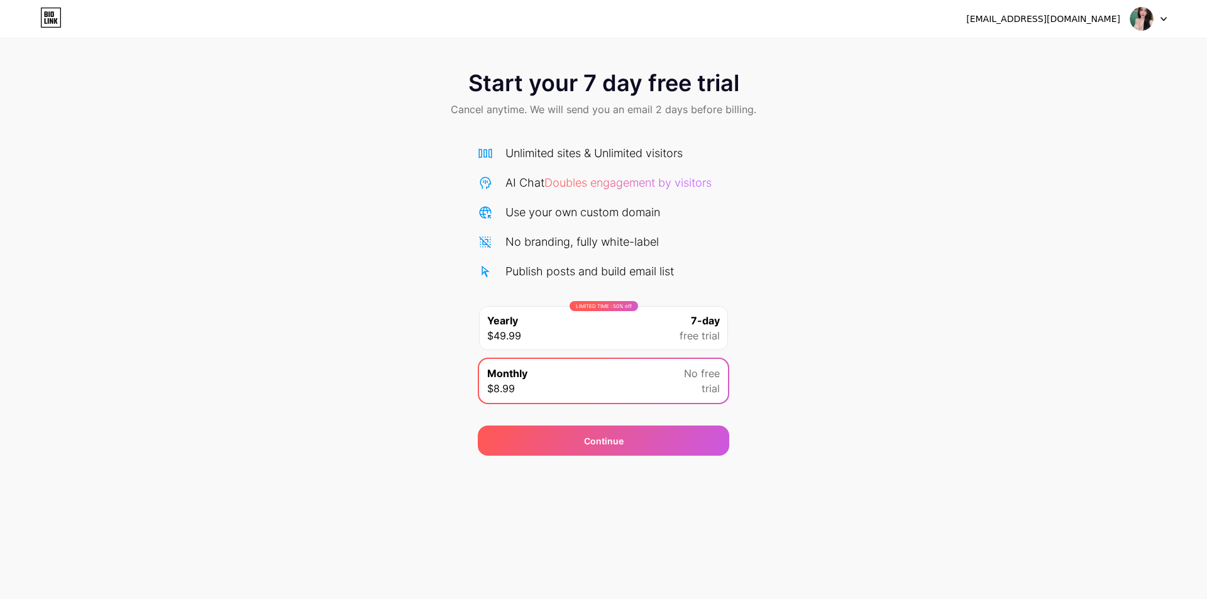
click at [668, 367] on div "Monthly $8.99 No free trial" at bounding box center [603, 381] width 249 height 44
click at [685, 317] on div "7-day free trial" at bounding box center [700, 328] width 40 height 30
click at [1157, 19] on div at bounding box center [1148, 19] width 36 height 23
click at [1044, 60] on li "Logout" at bounding box center [1088, 52] width 156 height 34
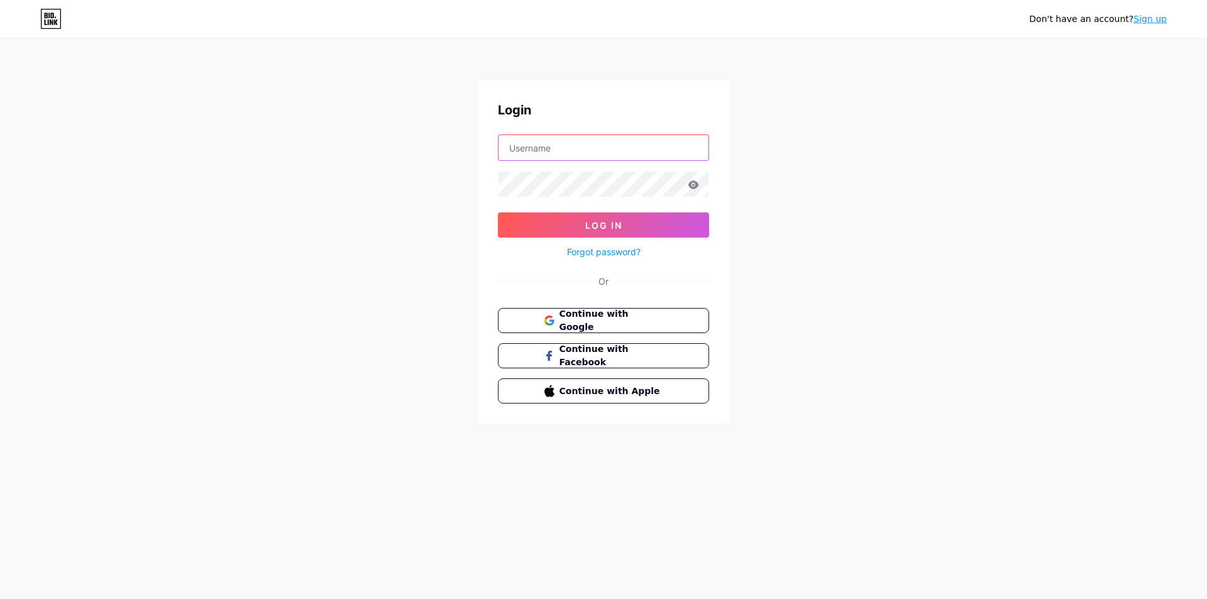
type input "[EMAIL_ADDRESS][DOMAIN_NAME]"
click at [609, 309] on button "Continue with Google" at bounding box center [603, 321] width 214 height 26
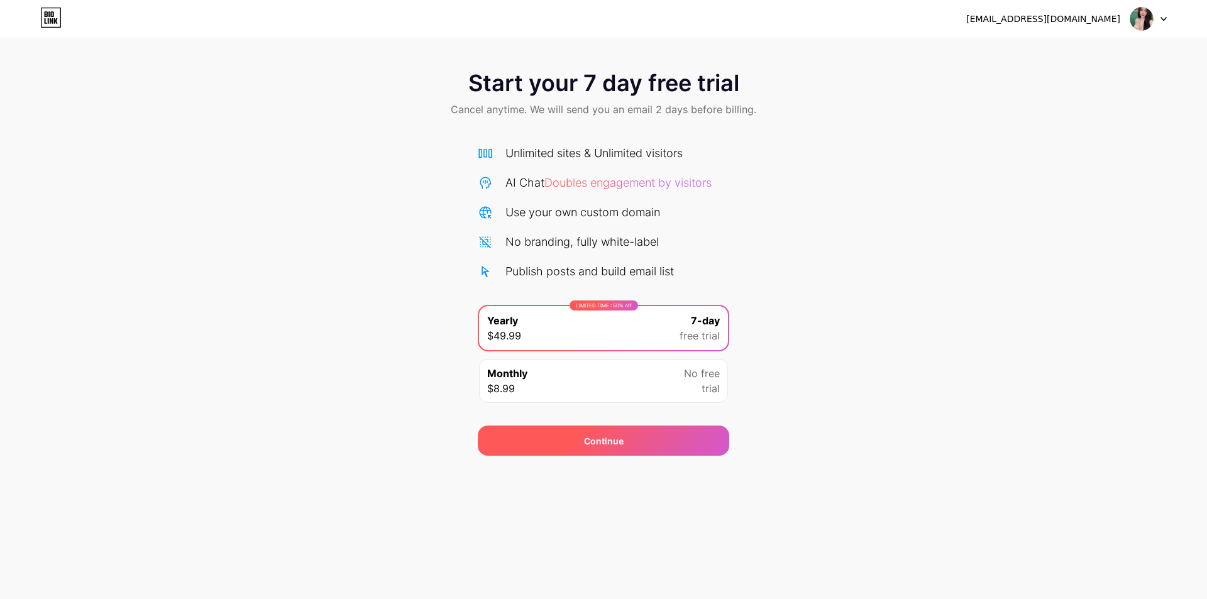
click at [626, 443] on div "Continue" at bounding box center [603, 441] width 251 height 30
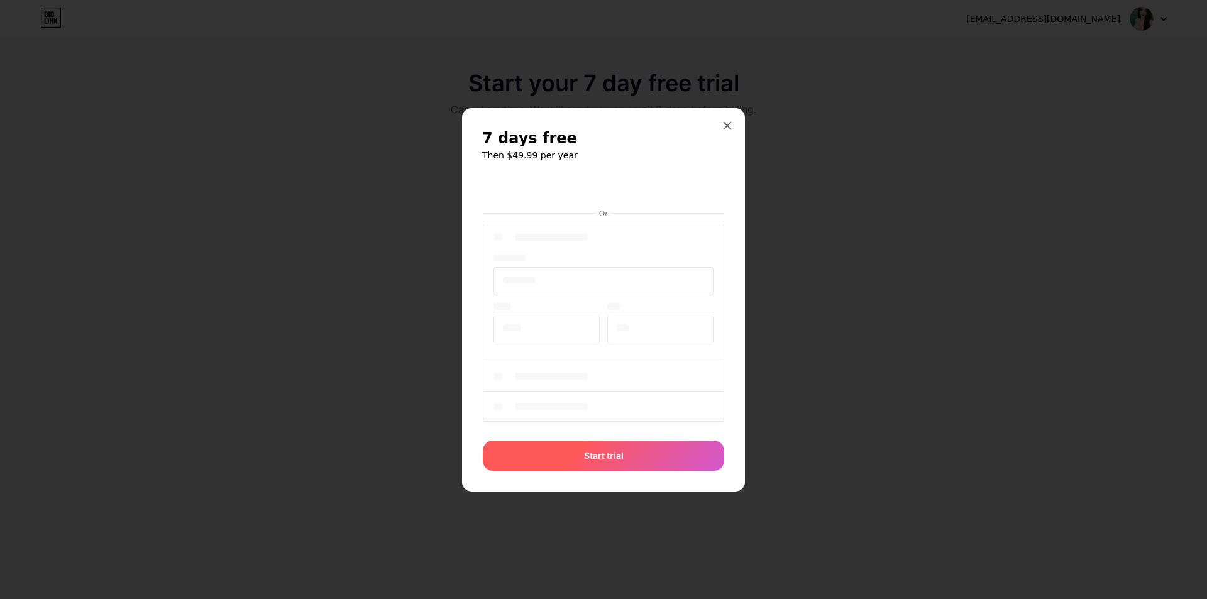
click at [638, 467] on div "Start trial" at bounding box center [603, 456] width 241 height 30
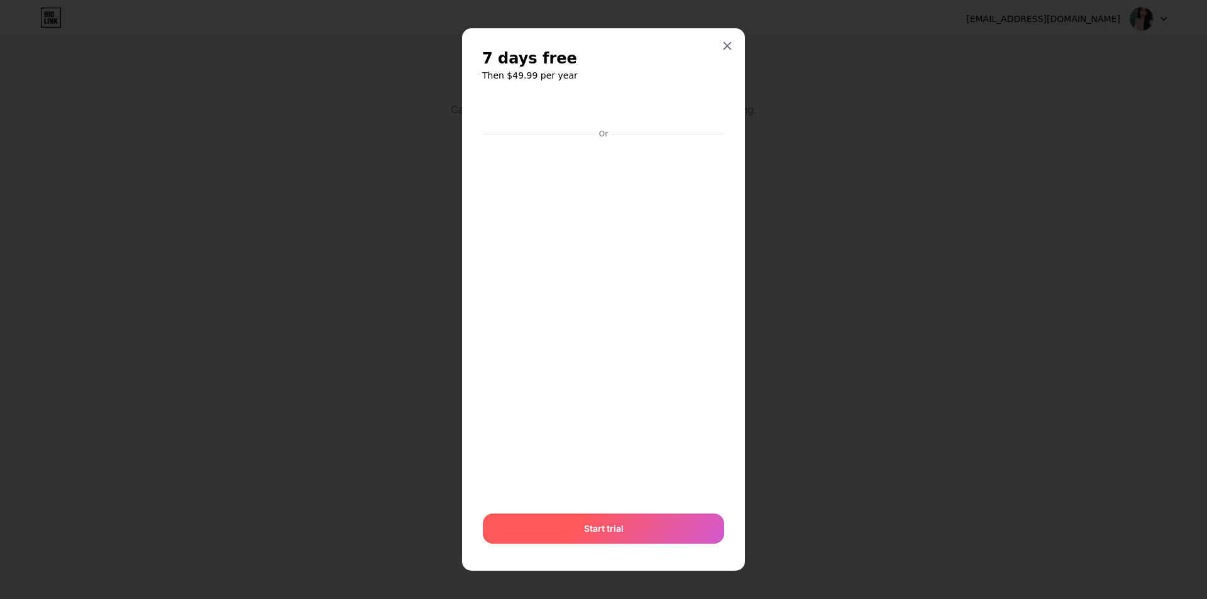
click at [595, 531] on span "Start trial" at bounding box center [604, 528] width 40 height 13
click at [726, 36] on div at bounding box center [727, 46] width 23 height 23
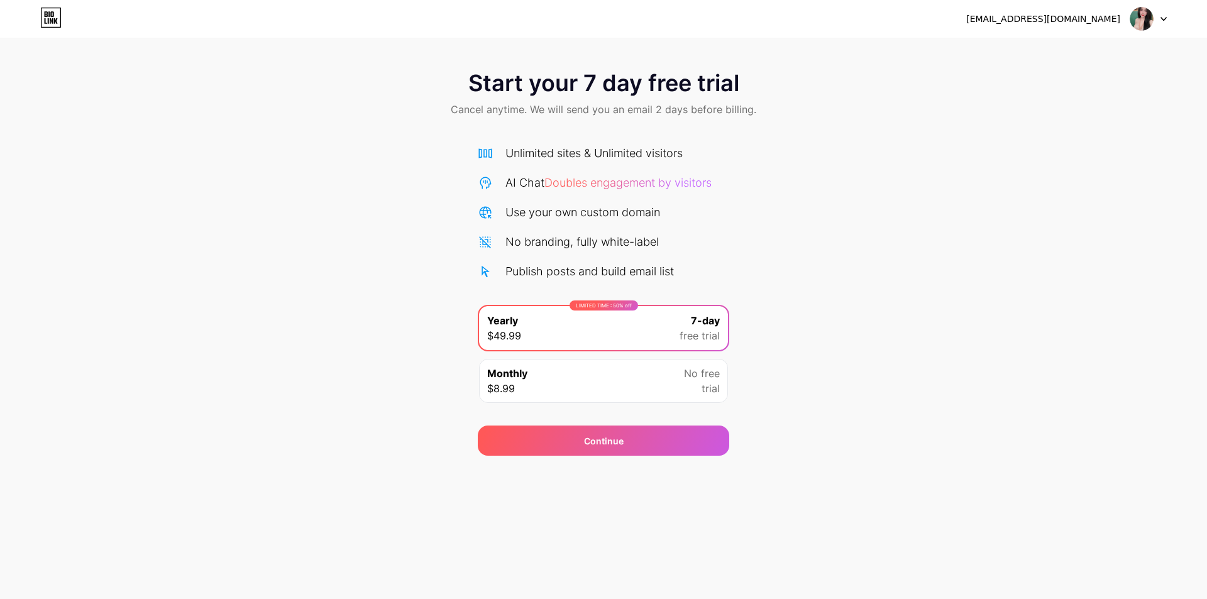
click at [625, 457] on div "[EMAIL_ADDRESS][DOMAIN_NAME] Logout Link Copied Start your 7 day free trial Can…" at bounding box center [603, 299] width 1207 height 599
drag, startPoint x: 627, startPoint y: 452, endPoint x: 633, endPoint y: 448, distance: 7.2
click at [630, 450] on div "Continue" at bounding box center [603, 441] width 251 height 30
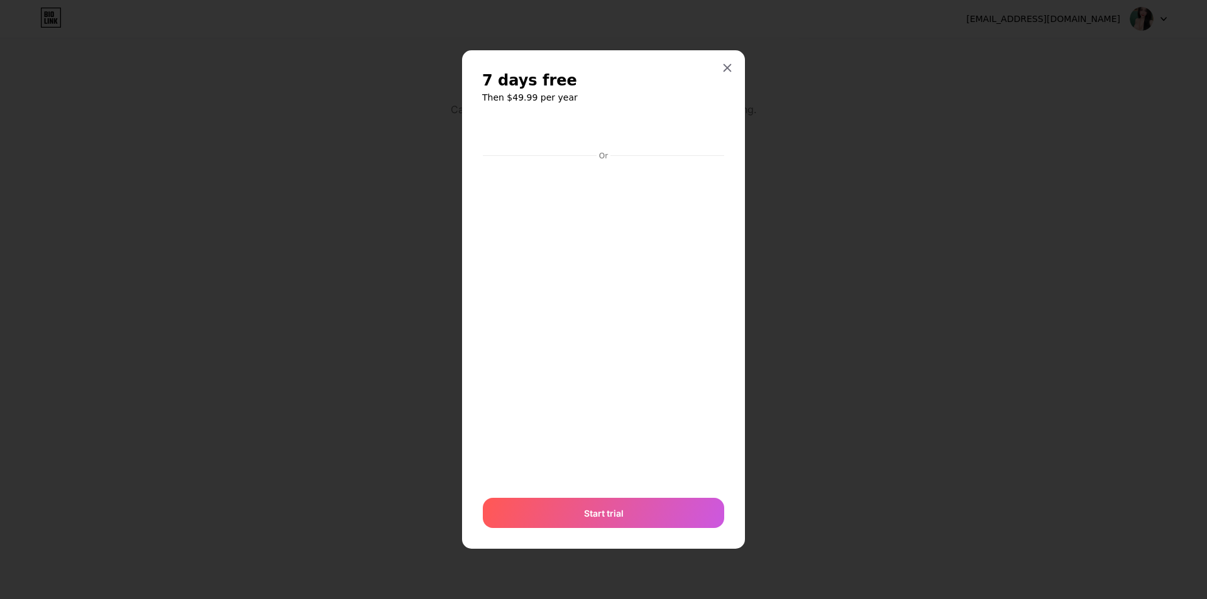
click at [794, 47] on div at bounding box center [603, 299] width 1207 height 599
